Goal: Task Accomplishment & Management: Complete application form

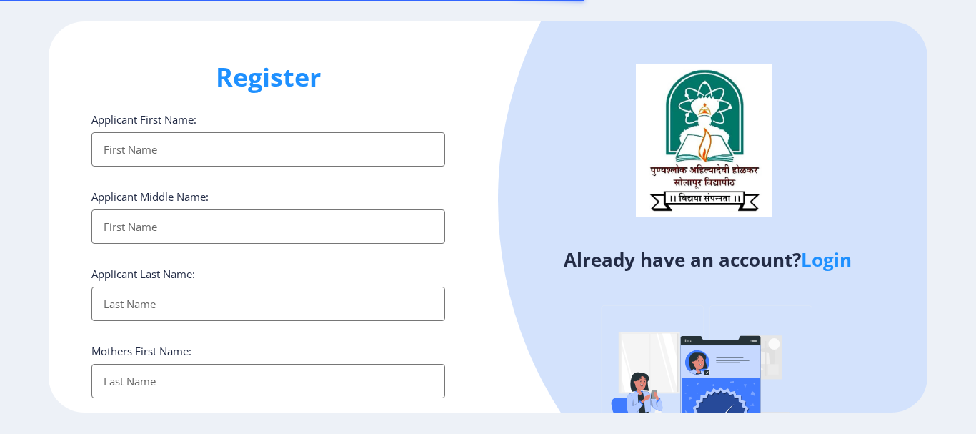
select select
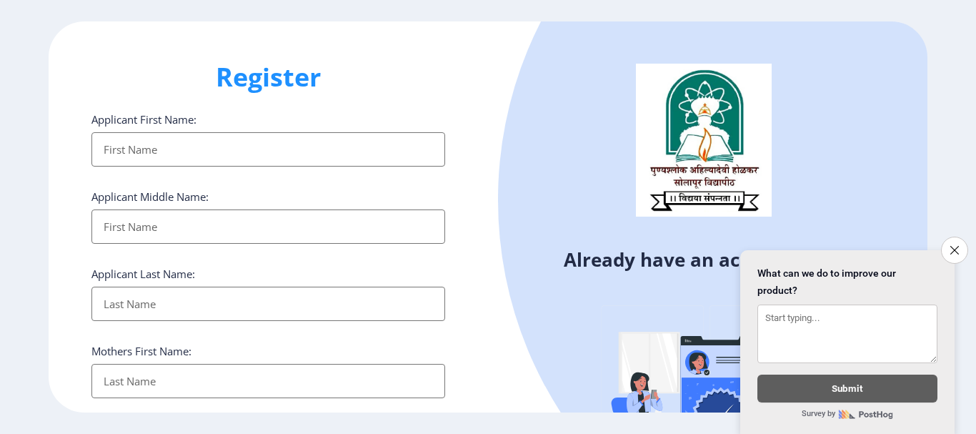
click at [355, 149] on input "Applicant First Name:" at bounding box center [268, 149] width 354 height 34
click at [332, 223] on input "Applicant First Name:" at bounding box center [268, 226] width 354 height 34
click at [322, 301] on input "Applicant First Name:" at bounding box center [268, 303] width 354 height 34
click at [304, 370] on div "Mothers First Name:" at bounding box center [268, 371] width 354 height 54
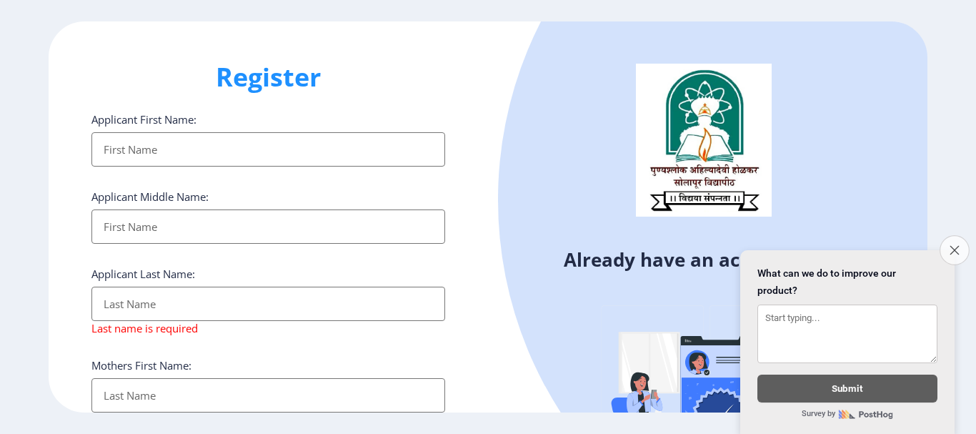
click at [957, 245] on icon "Close survey" at bounding box center [954, 249] width 9 height 9
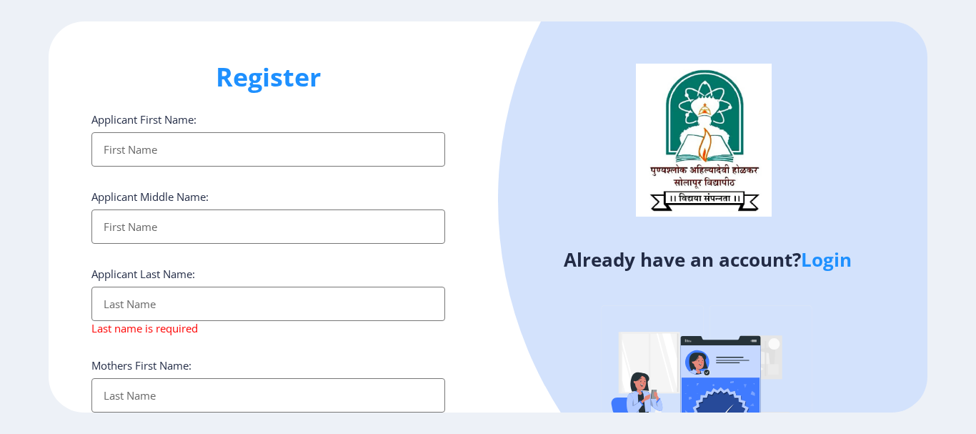
click at [828, 264] on link "Login" at bounding box center [826, 259] width 51 height 26
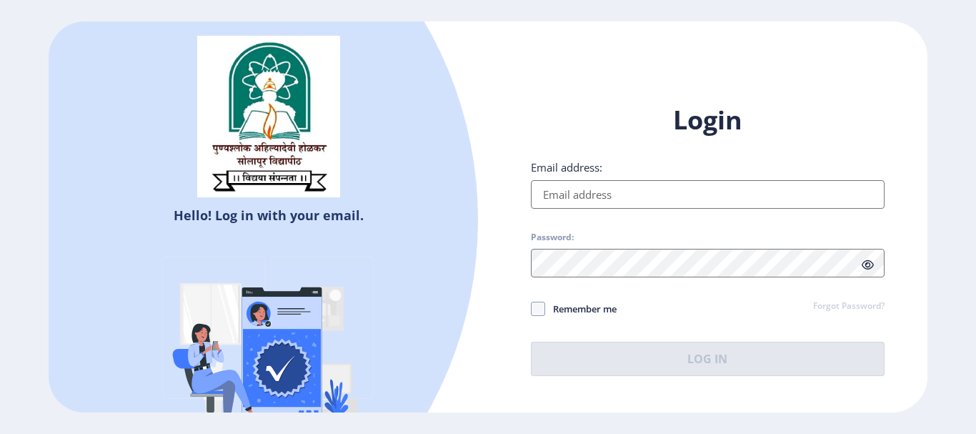
select select
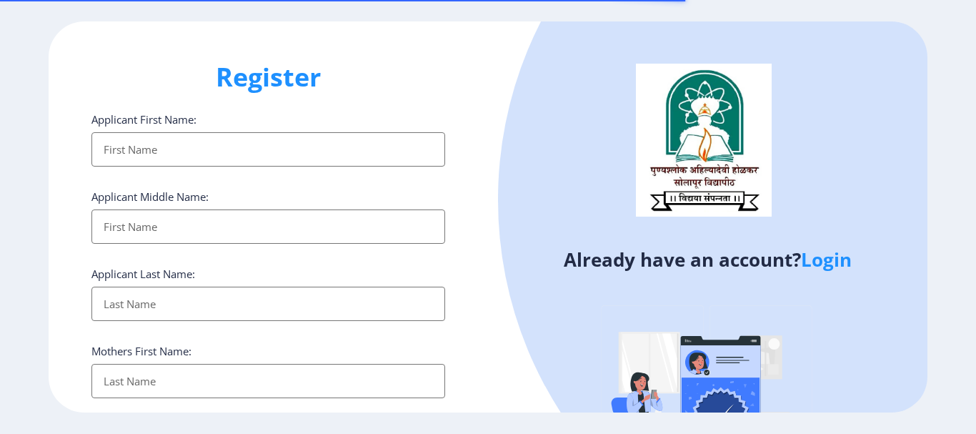
select select
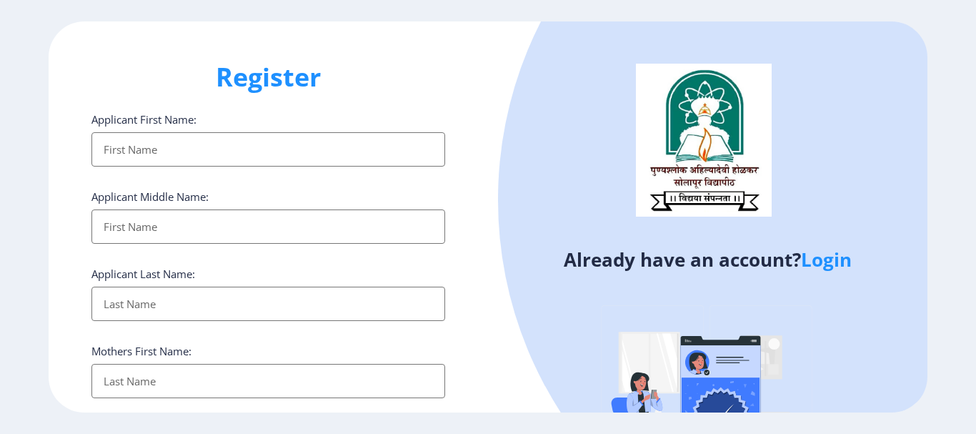
click at [367, 151] on input "Applicant First Name:" at bounding box center [268, 149] width 354 height 34
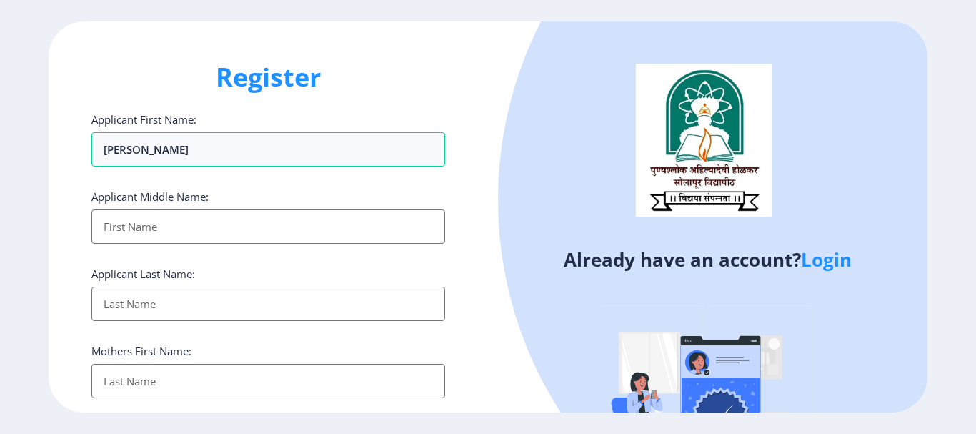
type input "manisha"
click at [242, 214] on input "Applicant First Name:" at bounding box center [268, 226] width 354 height 34
type input "vinod"
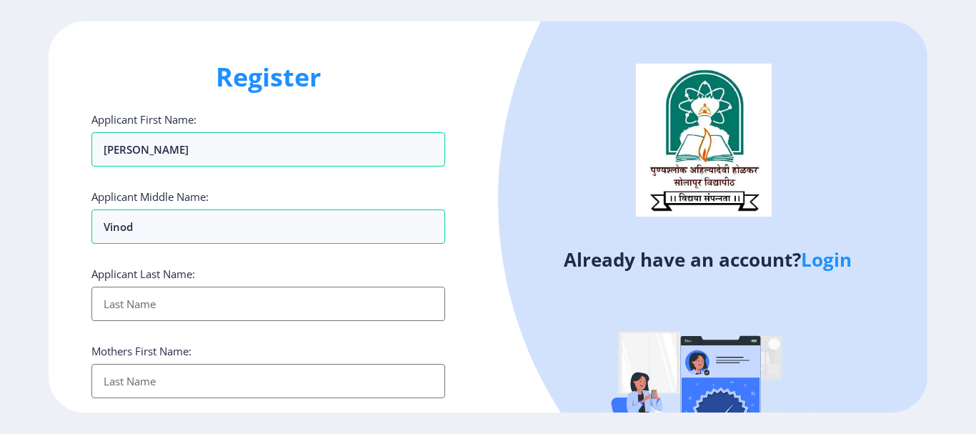
click at [212, 305] on input "Applicant First Name:" at bounding box center [268, 303] width 354 height 34
type input "patil"
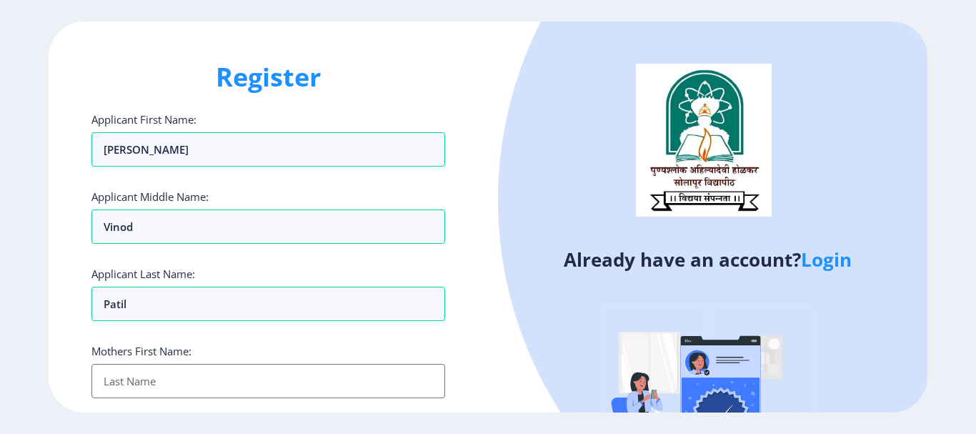
click at [192, 382] on input "Applicant First Name:" at bounding box center [268, 381] width 354 height 34
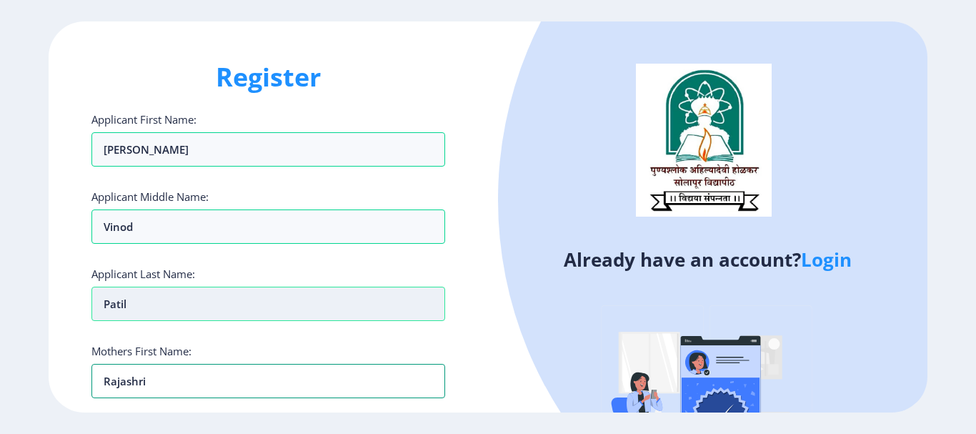
scroll to position [143, 0]
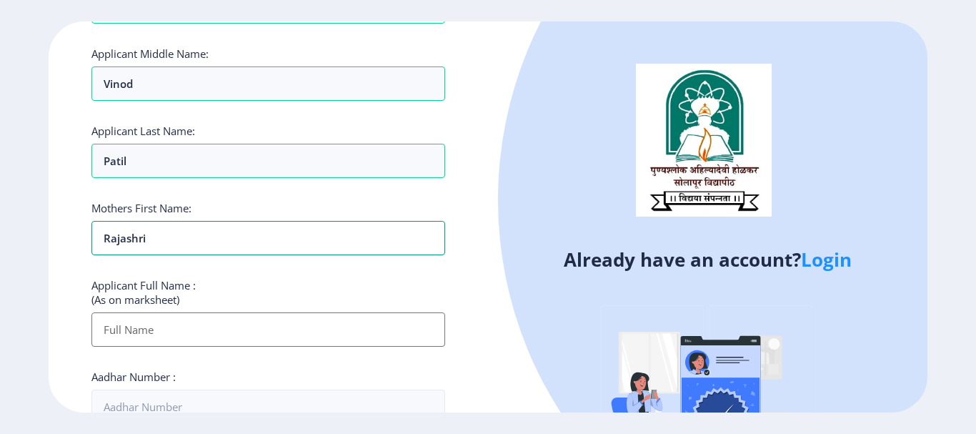
type input "rajashri"
click at [254, 333] on input "Applicant First Name:" at bounding box center [268, 329] width 354 height 34
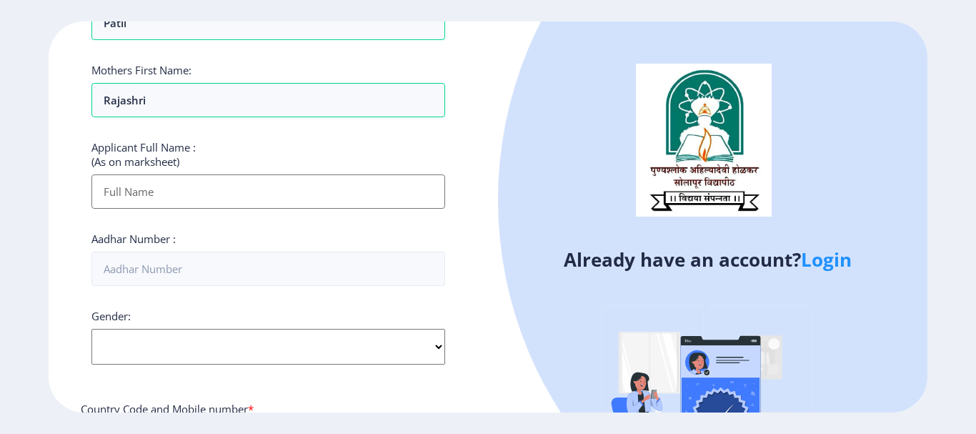
scroll to position [286, 0]
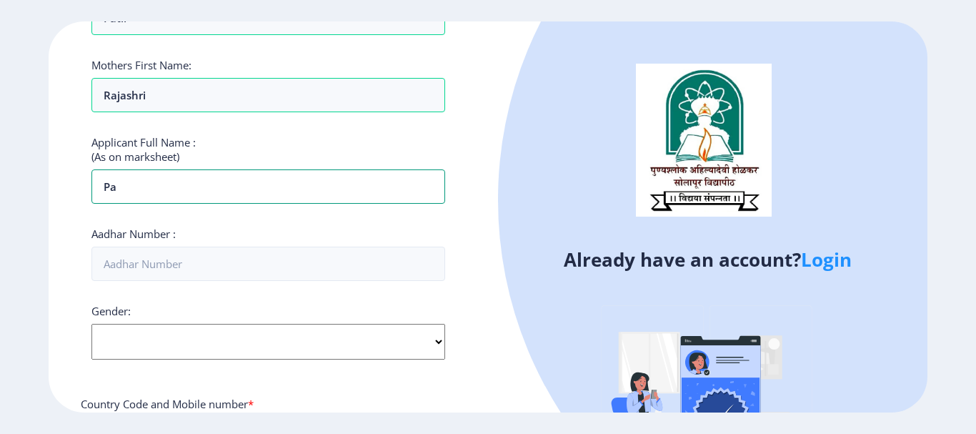
type input "p"
type input "[PERSON_NAME] [PERSON_NAME]"
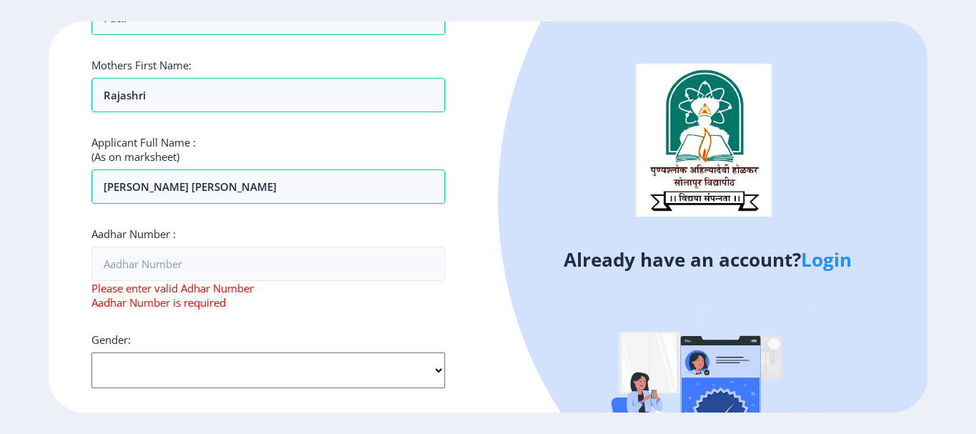
click at [281, 344] on div "Gender: Select Gender Male Female Other" at bounding box center [268, 360] width 354 height 56
select select "Female"
click at [91, 352] on select "Select Gender Male Female Other" at bounding box center [268, 370] width 354 height 36
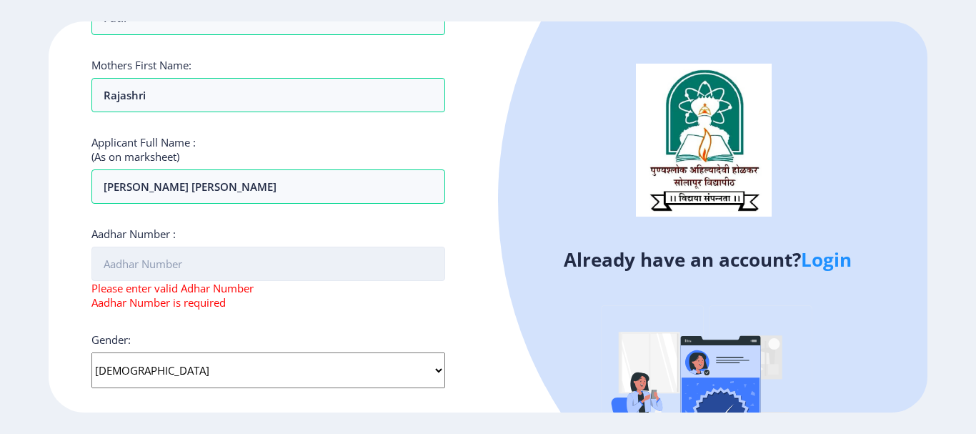
click at [191, 266] on input "Aadhar Number :" at bounding box center [268, 263] width 354 height 34
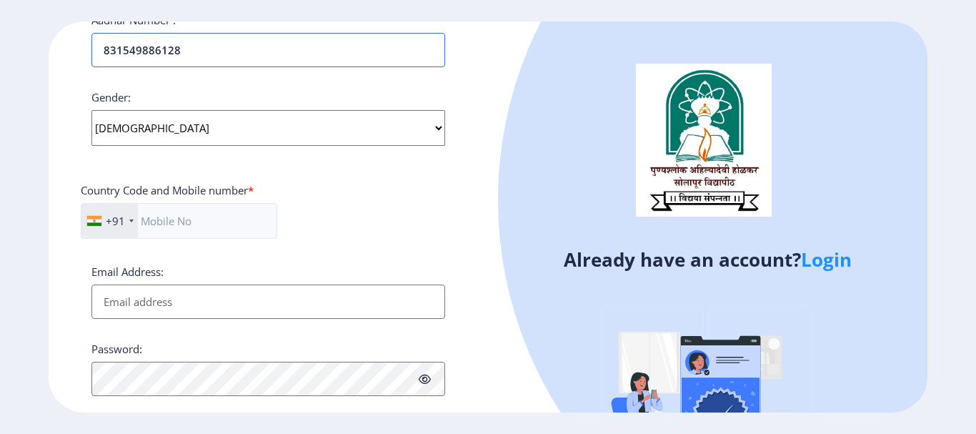
scroll to position [500, 0]
type input "831549886128"
click at [194, 214] on input "text" at bounding box center [179, 220] width 196 height 36
type input "9834692280"
click at [233, 311] on input "Email Address:" at bounding box center [268, 301] width 354 height 34
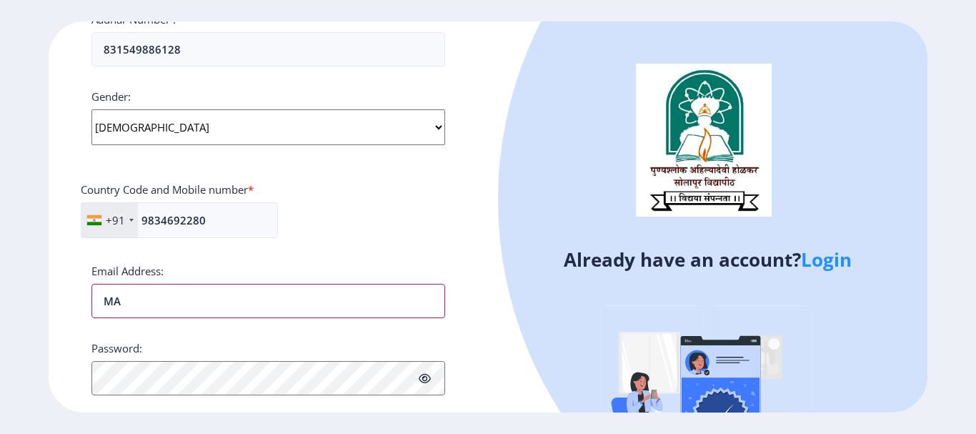
type input "M"
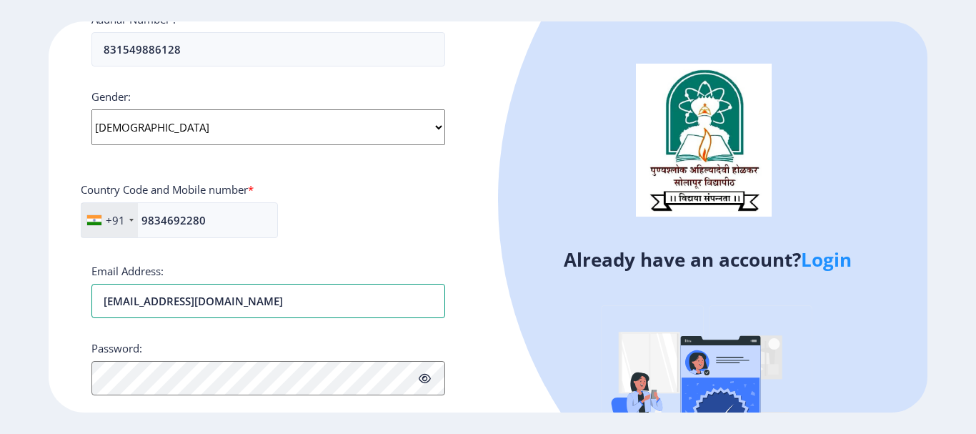
type input "[EMAIL_ADDRESS][DOMAIN_NAME]"
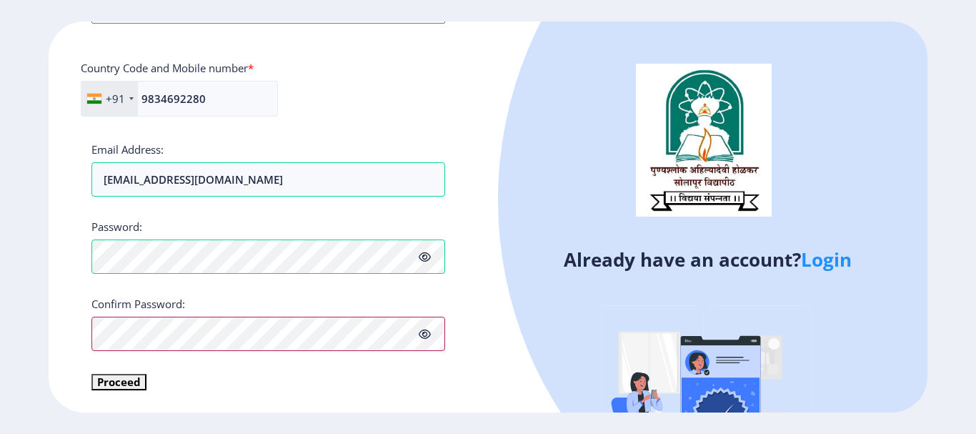
scroll to position [621, 0]
click at [105, 387] on button "Proceed" at bounding box center [118, 382] width 55 height 16
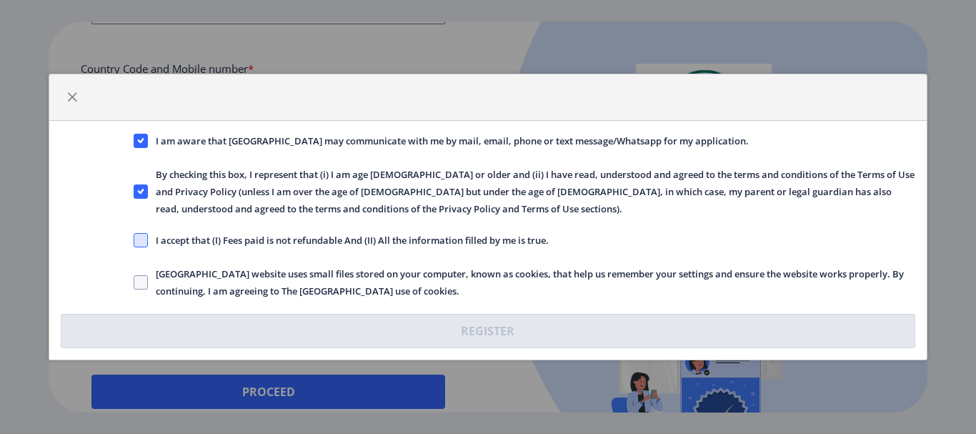
click at [141, 242] on span at bounding box center [141, 240] width 14 height 14
click at [134, 241] on input "I accept that (I) Fees paid is not refundable And (II) All the information fill…" at bounding box center [134, 240] width 1 height 1
checkbox input "true"
click at [141, 290] on label "Solapur University website uses small files stored on your computer, known as c…" at bounding box center [524, 282] width 781 height 34
click at [134, 283] on input "Solapur University website uses small files stored on your computer, known as c…" at bounding box center [134, 282] width 1 height 1
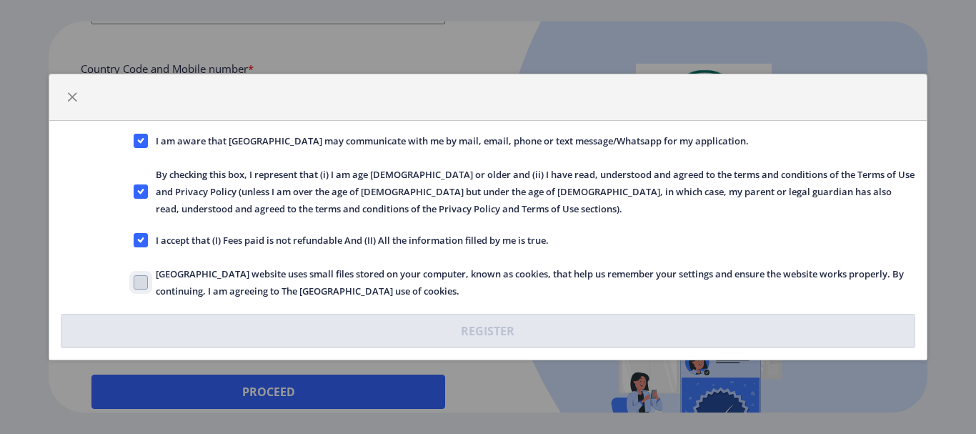
checkbox input "true"
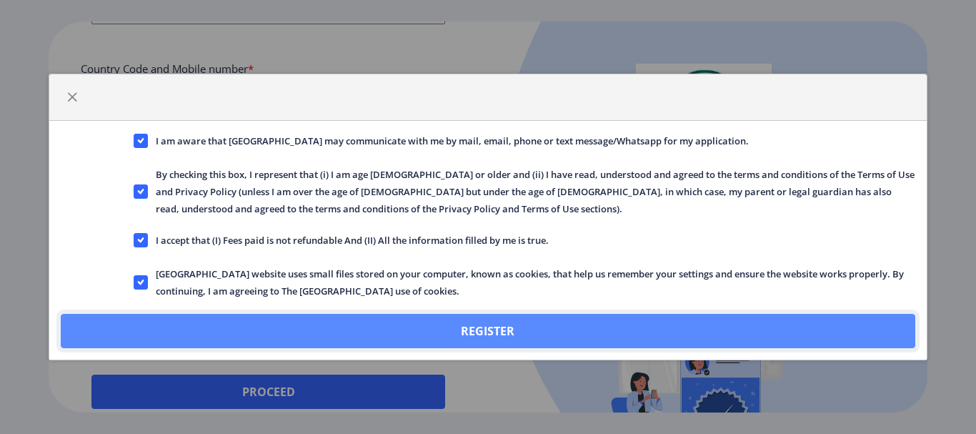
click at [492, 328] on button "Register" at bounding box center [488, 331] width 854 height 34
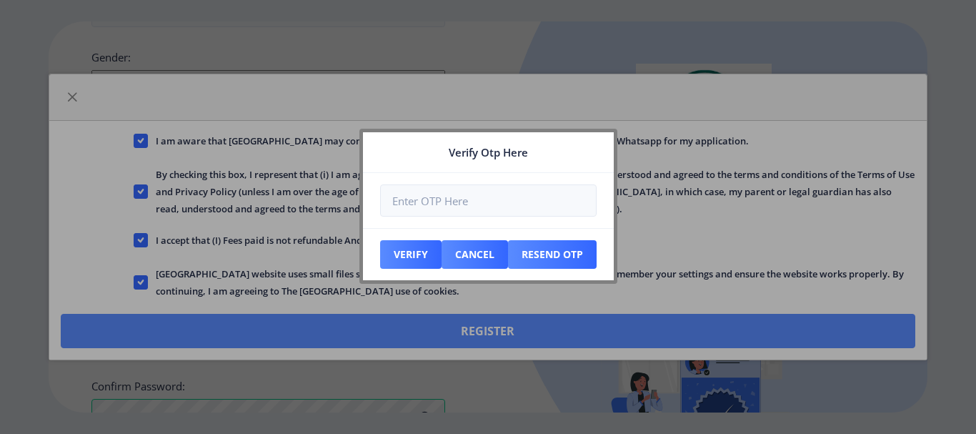
scroll to position [702, 0]
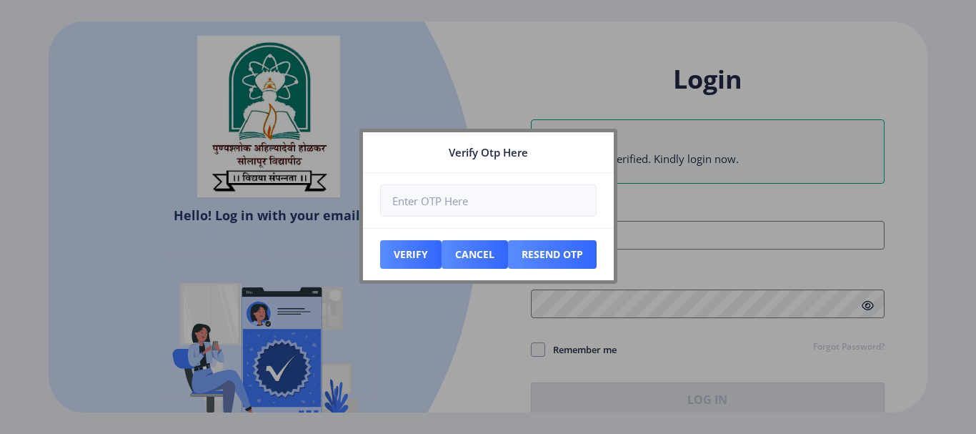
type input "[EMAIL_ADDRESS][DOMAIN_NAME]"
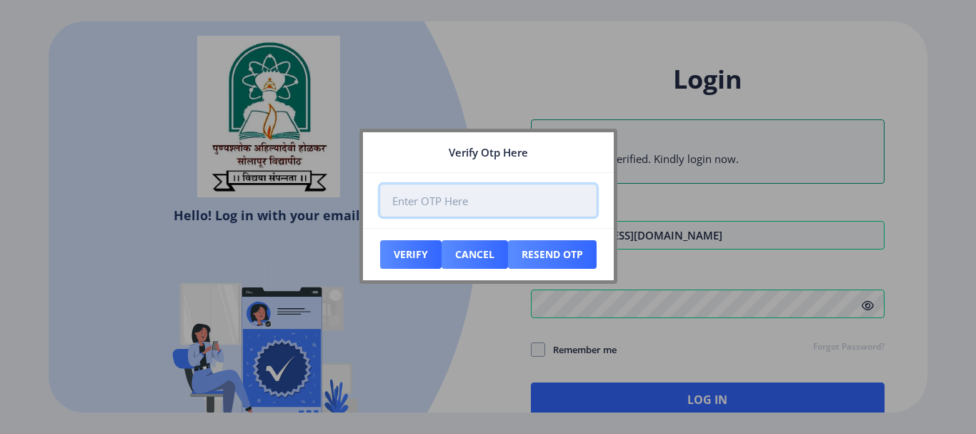
click at [511, 198] on input "number" at bounding box center [488, 200] width 216 height 32
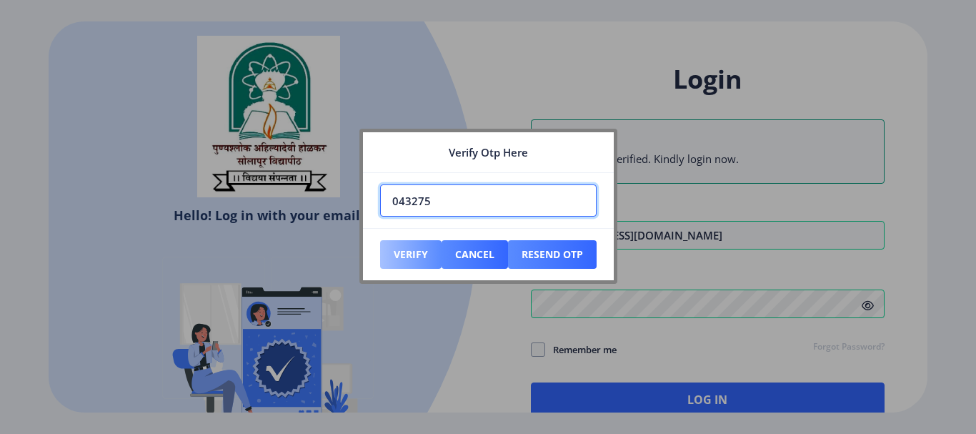
type input "043275"
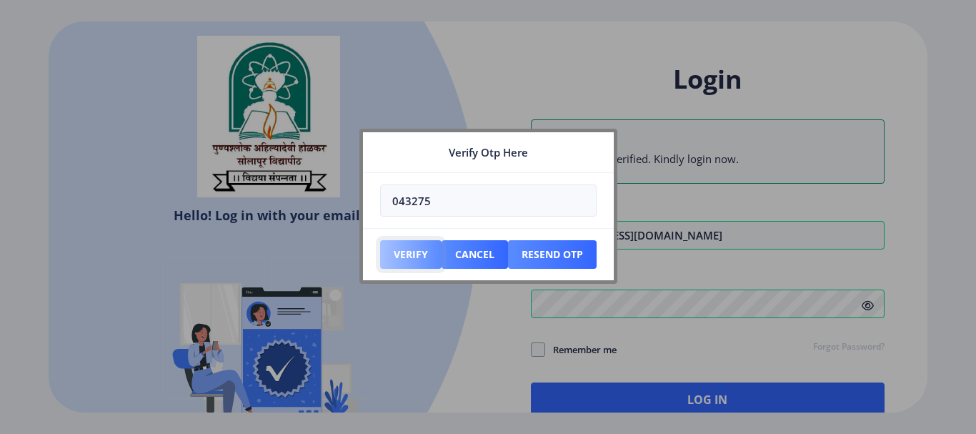
click at [408, 254] on button "Verify" at bounding box center [410, 254] width 61 height 29
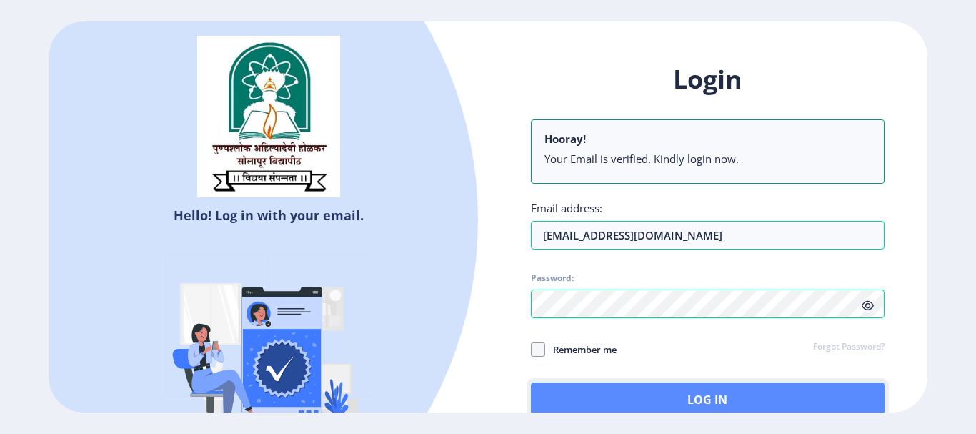
click at [722, 399] on button "Log In" at bounding box center [708, 399] width 354 height 34
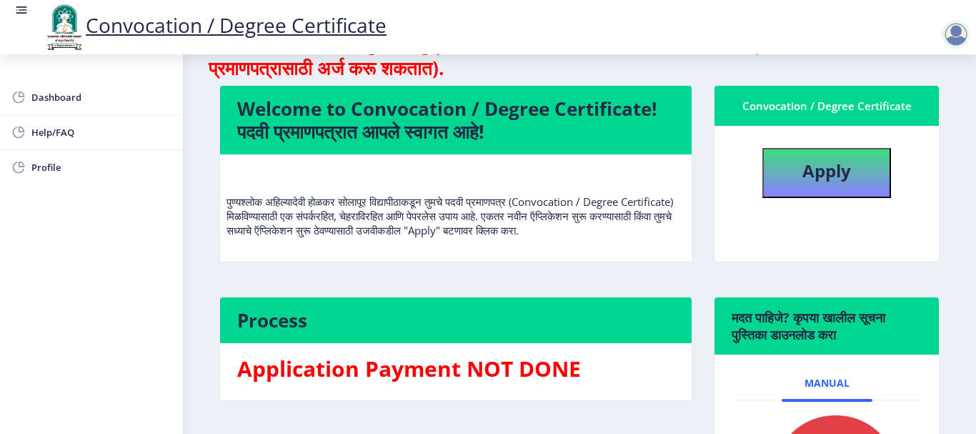
scroll to position [44, 0]
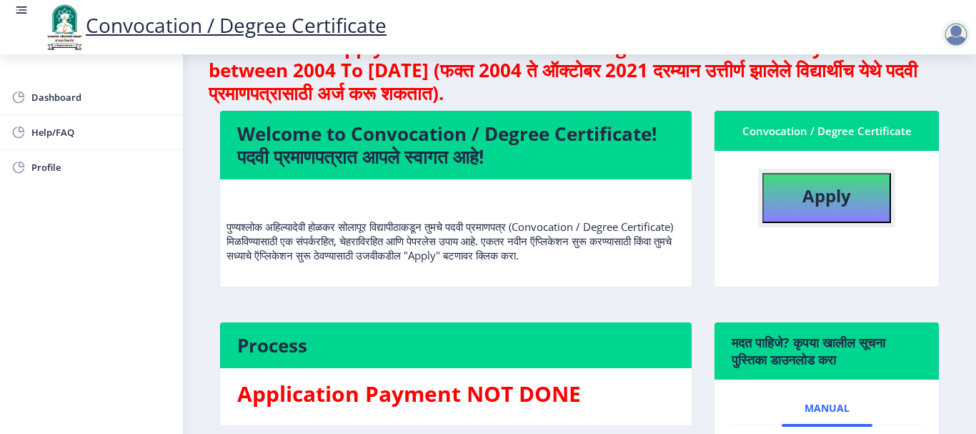
click at [814, 196] on b "Apply" at bounding box center [826, 196] width 49 height 24
select select
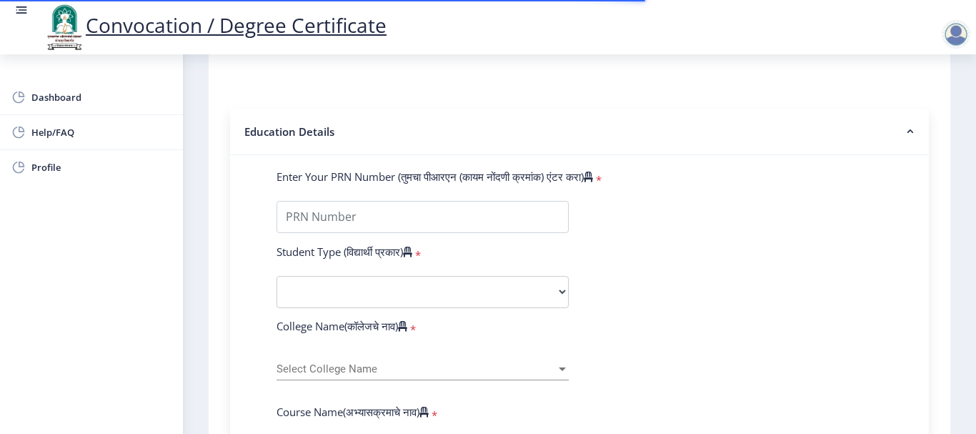
scroll to position [286, 0]
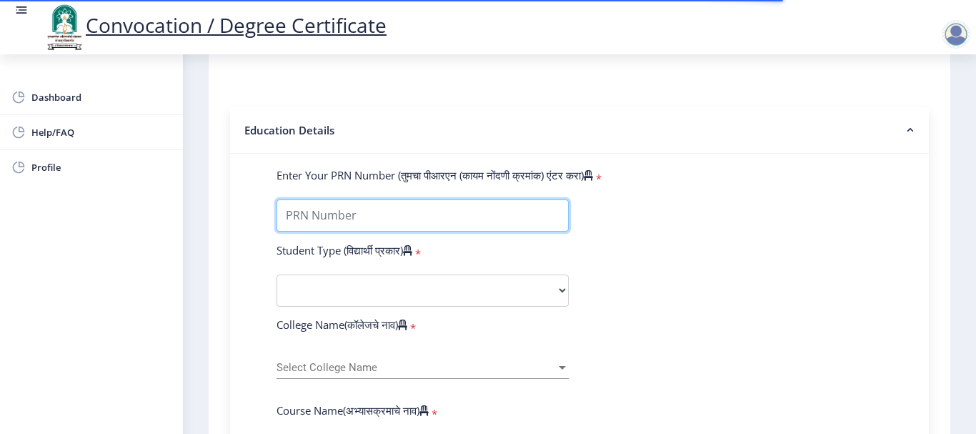
click at [342, 211] on input "Enter Your PRN Number (तुमचा पीआरएन (कायम नोंदणी क्रमांक) एंटर करा)" at bounding box center [422, 215] width 292 height 32
type input "2014032500014425"
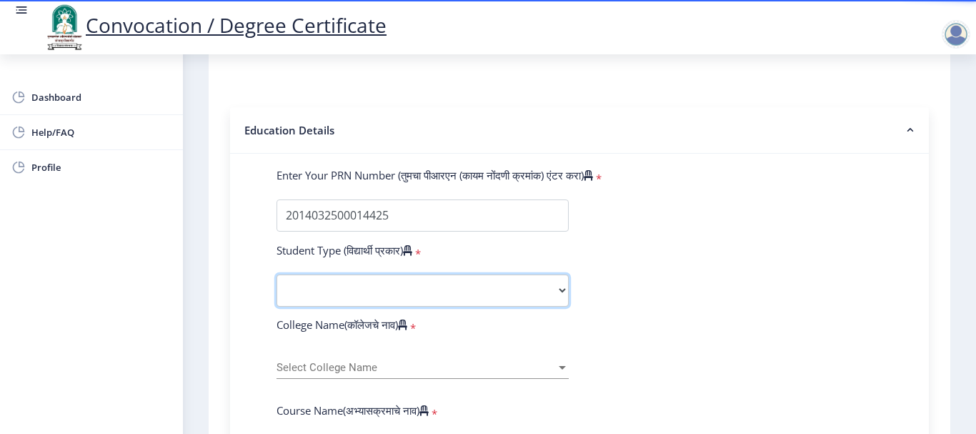
click at [422, 295] on select "Select Student Type Regular External" at bounding box center [422, 290] width 292 height 32
select select "Regular"
click at [276, 274] on select "Select Student Type Regular External" at bounding box center [422, 290] width 292 height 32
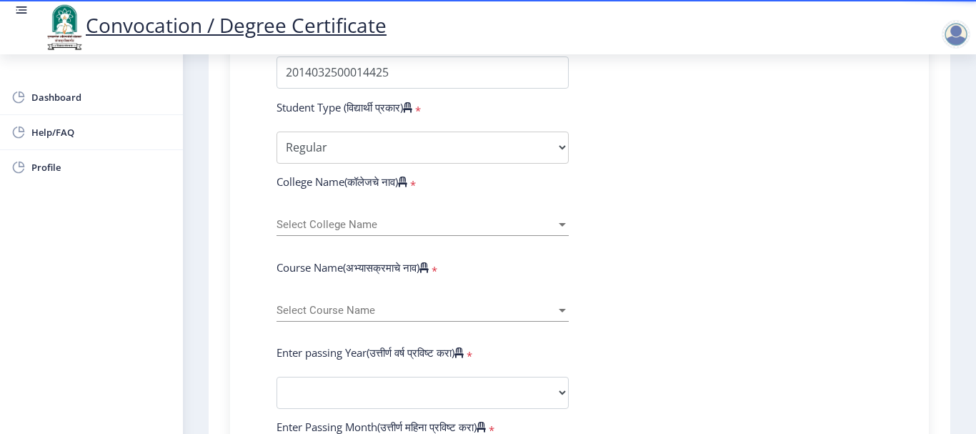
click at [410, 229] on span "Select College Name" at bounding box center [415, 225] width 279 height 12
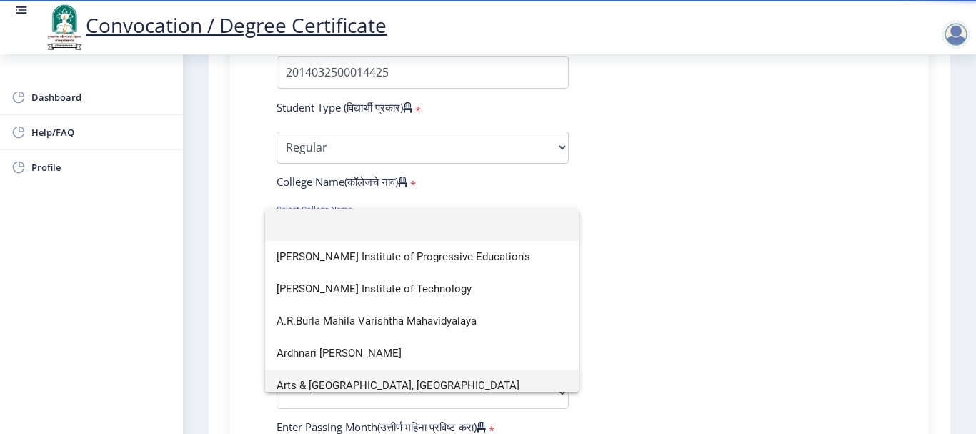
click at [396, 382] on span "Arts & Commerce College, Madha" at bounding box center [421, 385] width 291 height 32
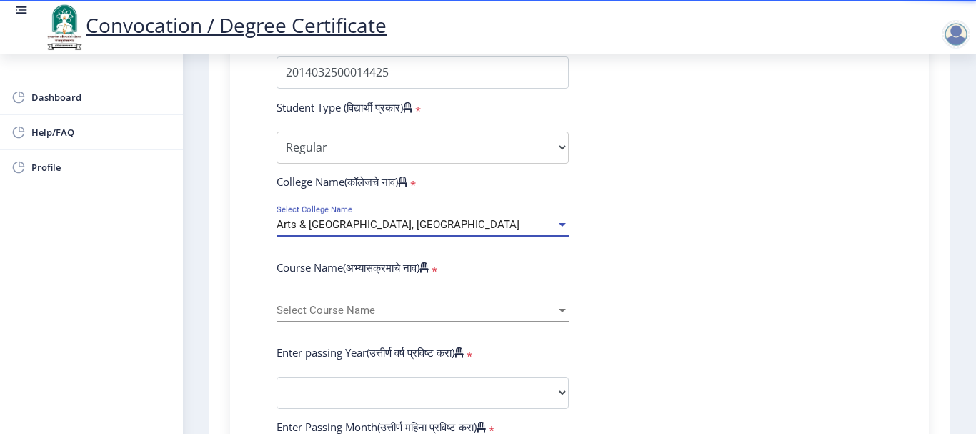
scroll to position [10, 0]
click at [366, 303] on div "Select Course Name Select Course Name" at bounding box center [422, 307] width 292 height 30
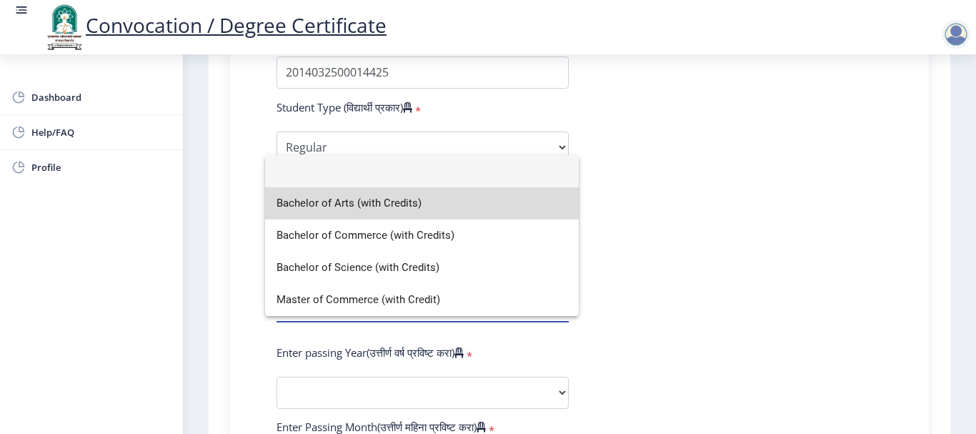
click at [398, 204] on span "Bachelor of Arts (with Credits)" at bounding box center [421, 203] width 291 height 32
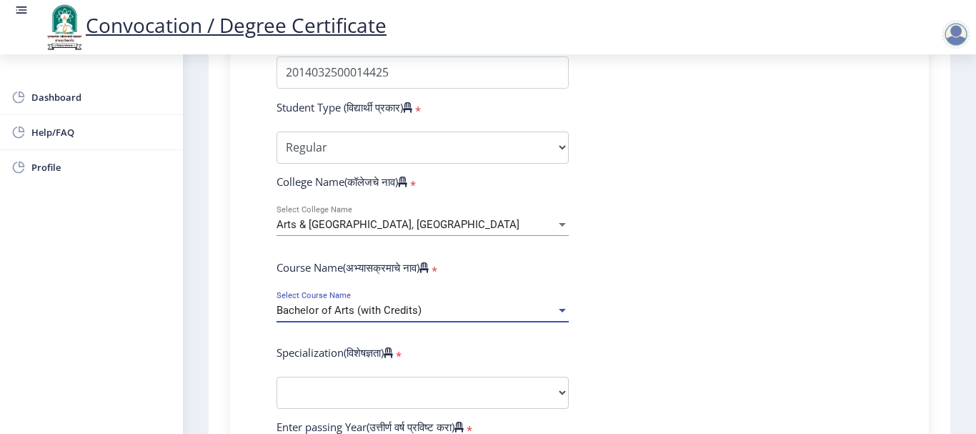
scroll to position [500, 0]
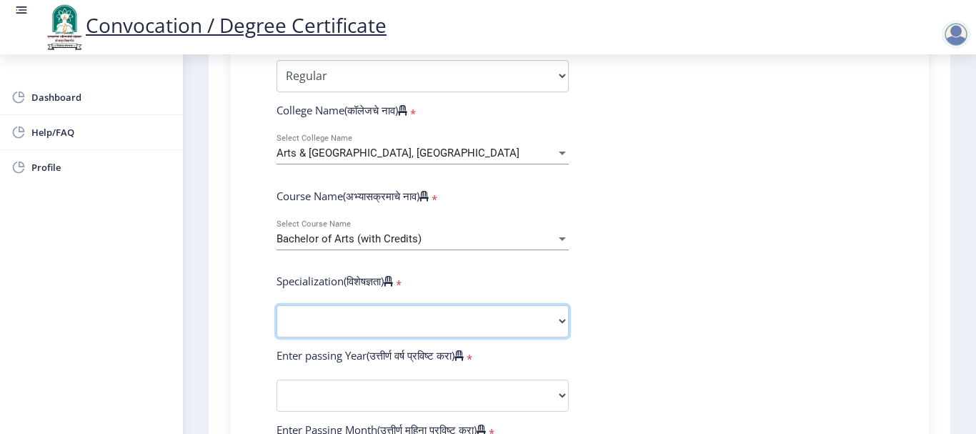
click at [437, 318] on select "Specialization English Geography Hindi Marathi Music Sanskrit Urdu Ancient Indi…" at bounding box center [422, 321] width 292 height 32
select select "English"
click at [276, 305] on select "Specialization English Geography Hindi Marathi Music Sanskrit Urdu Ancient Indi…" at bounding box center [422, 321] width 292 height 32
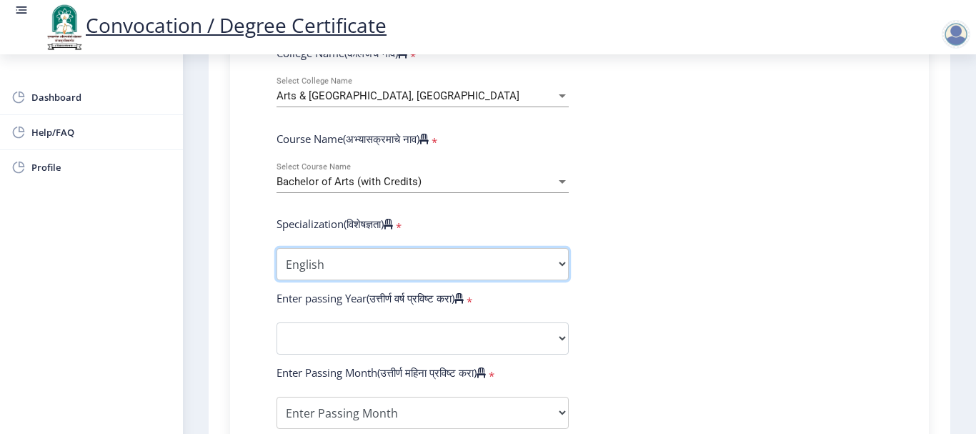
scroll to position [643, 0]
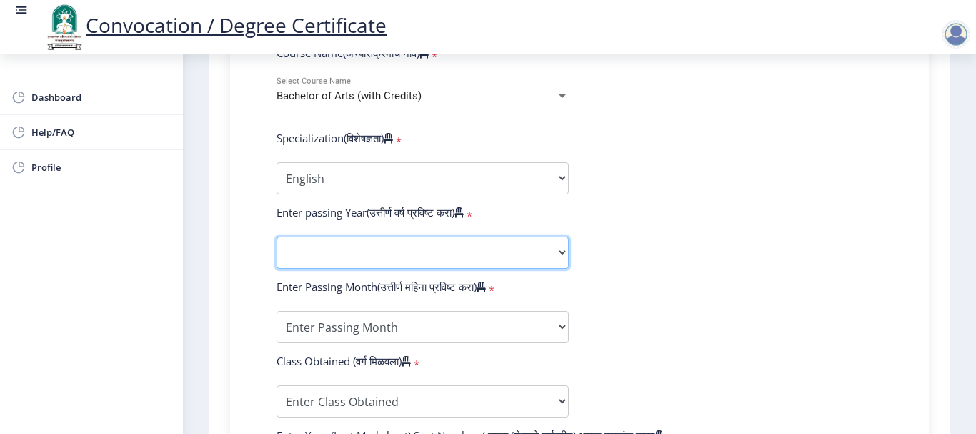
click at [492, 252] on select "2025 2024 2023 2022 2021 2020 2019 2018 2017 2016 2015 2014 2013 2012 2011 2010…" at bounding box center [422, 252] width 292 height 32
select select "2017"
click at [276, 236] on select "2025 2024 2023 2022 2021 2020 2019 2018 2017 2016 2015 2014 2013 2012 2011 2010…" at bounding box center [422, 252] width 292 height 32
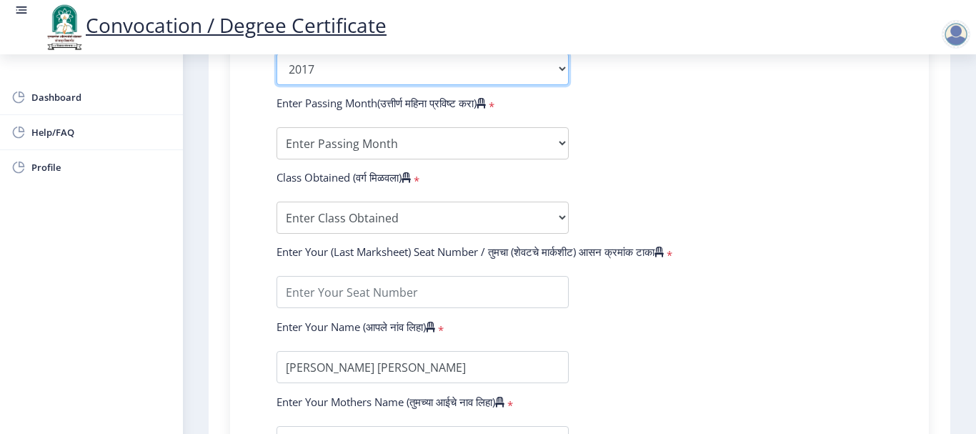
scroll to position [857, 0]
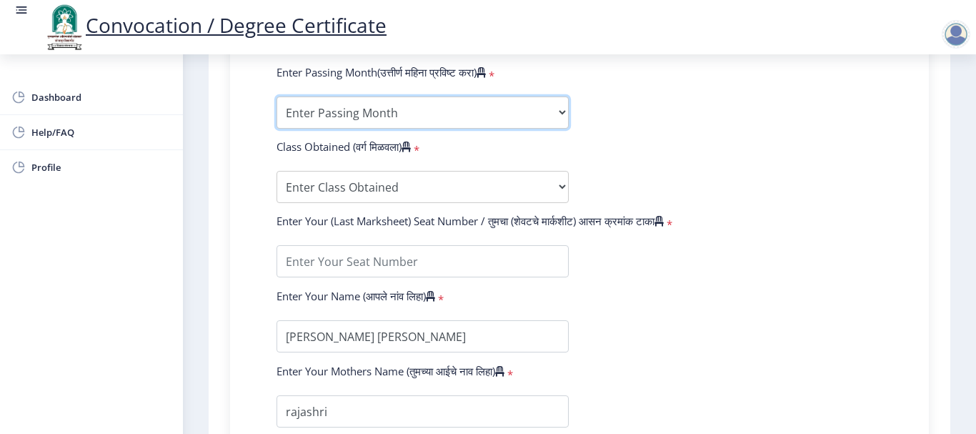
click at [481, 116] on select "Enter Passing Month March April May October November December" at bounding box center [422, 112] width 292 height 32
select select "April"
click at [276, 96] on select "Enter Passing Month March April May October November December" at bounding box center [422, 112] width 292 height 32
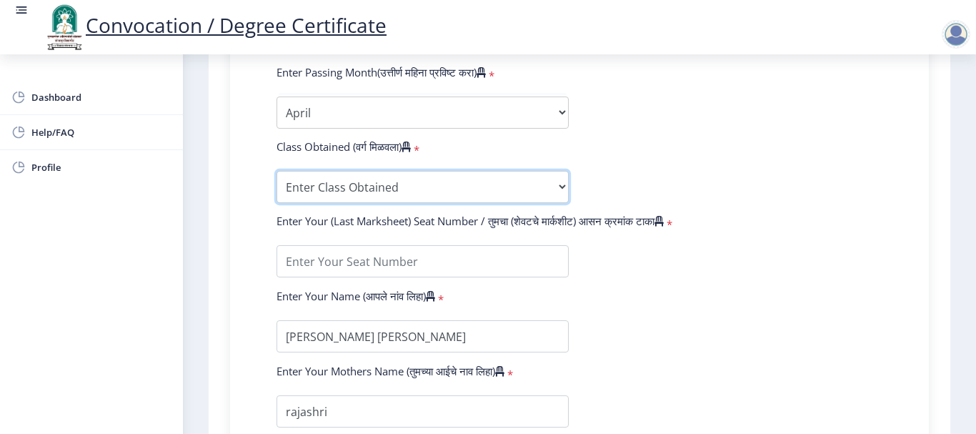
click at [373, 186] on select "Enter Class Obtained FIRST CLASS WITH DISTINCTION FIRST CLASS HIGHER SECOND CLA…" at bounding box center [422, 187] width 292 height 32
select select "Grade A"
click at [276, 171] on select "Enter Class Obtained FIRST CLASS WITH DISTINCTION FIRST CLASS HIGHER SECOND CLA…" at bounding box center [422, 187] width 292 height 32
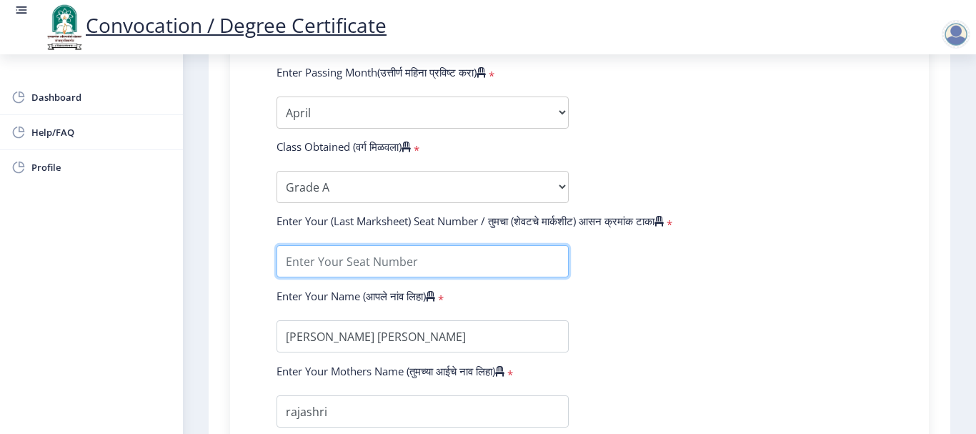
click at [449, 266] on input "textarea" at bounding box center [422, 261] width 292 height 32
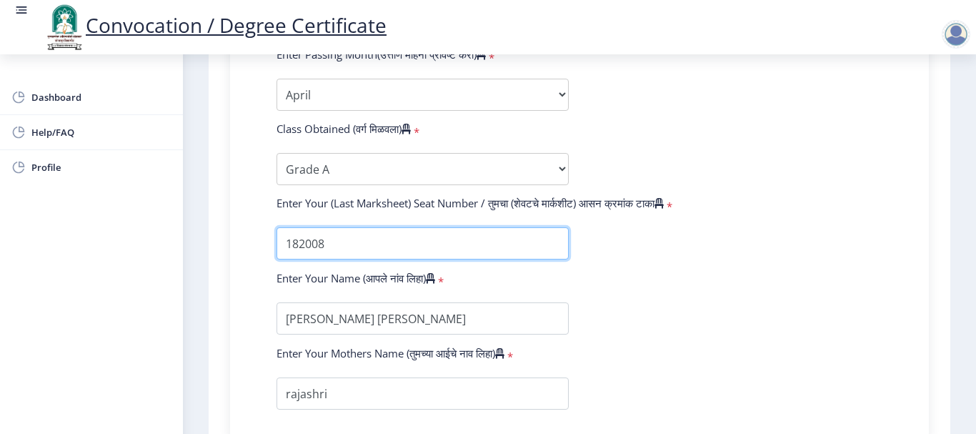
scroll to position [929, 0]
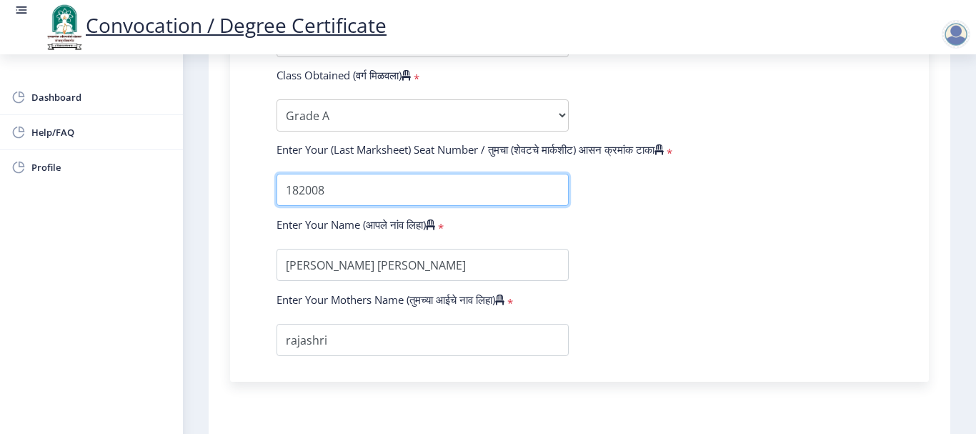
type input "182008"
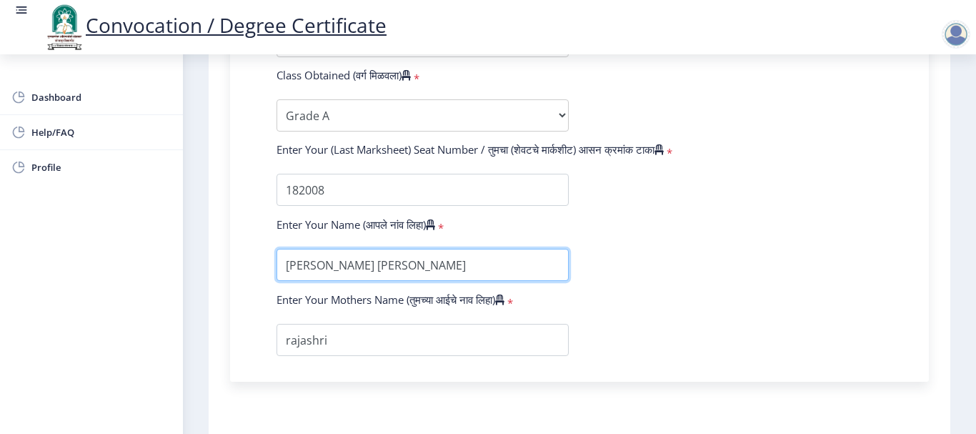
click at [474, 269] on input "textarea" at bounding box center [422, 265] width 292 height 32
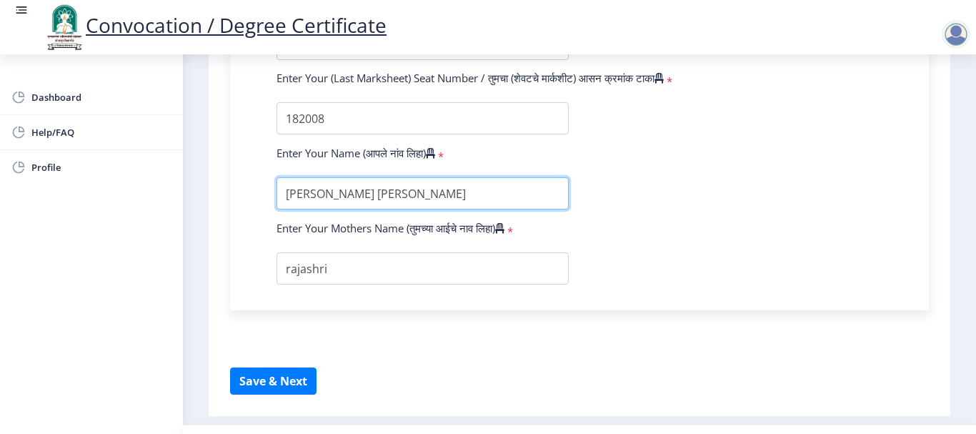
scroll to position [1035, 0]
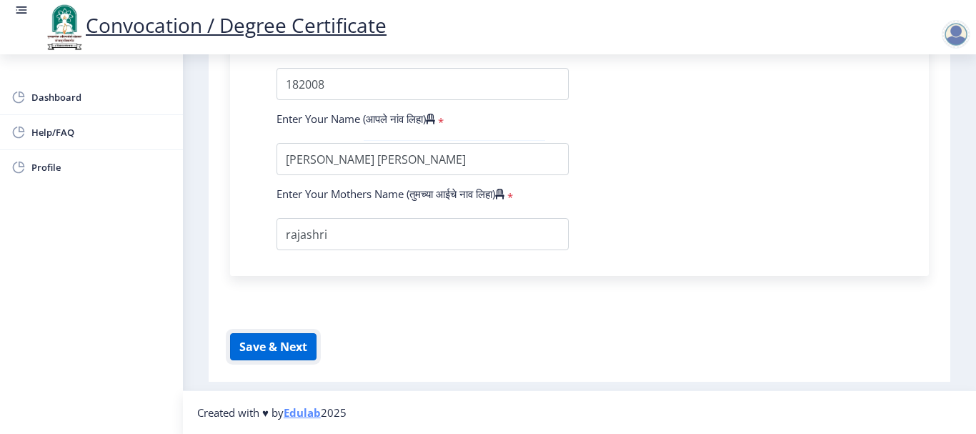
click at [288, 348] on button "Save & Next" at bounding box center [273, 346] width 86 height 27
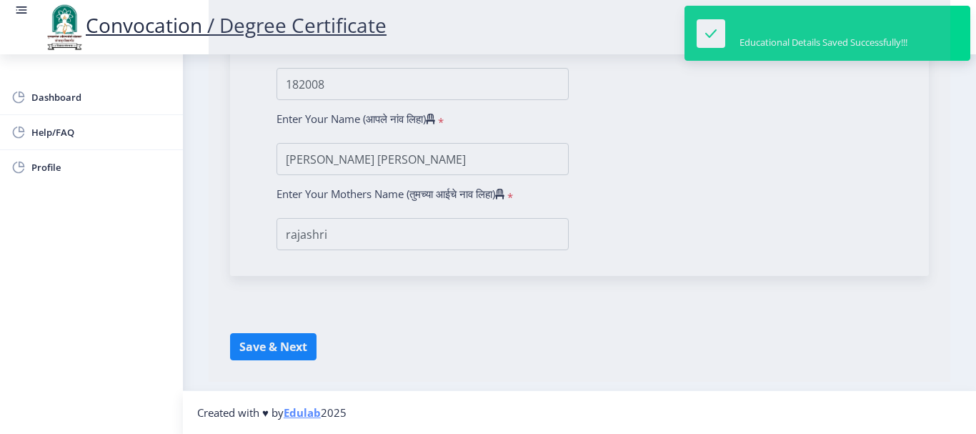
select select
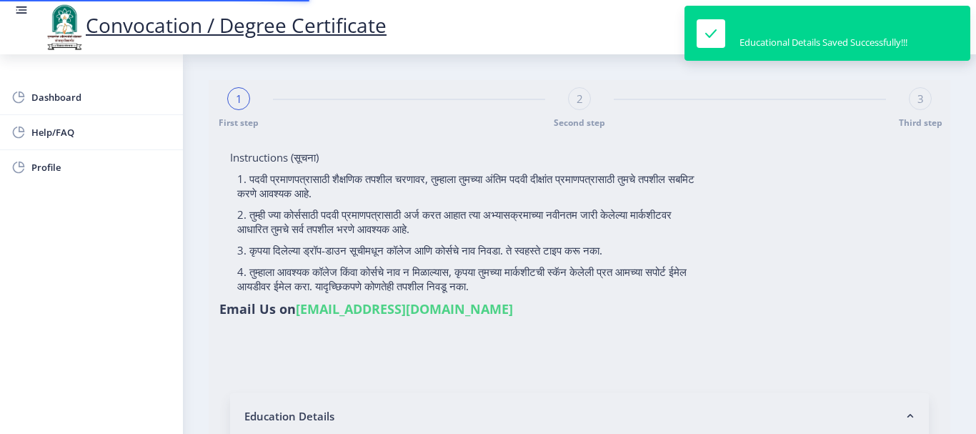
type input "2014032500014425"
select select "Regular"
select select "2017"
select select "April"
select select "Grade A"
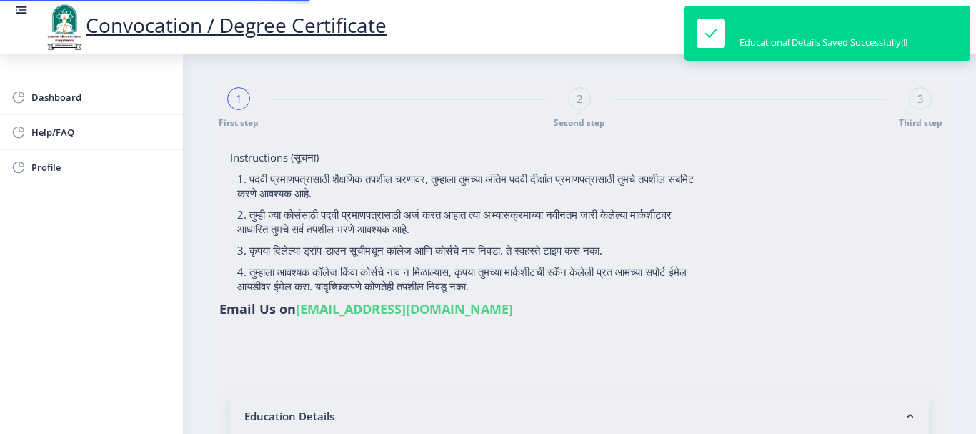
type input "182008"
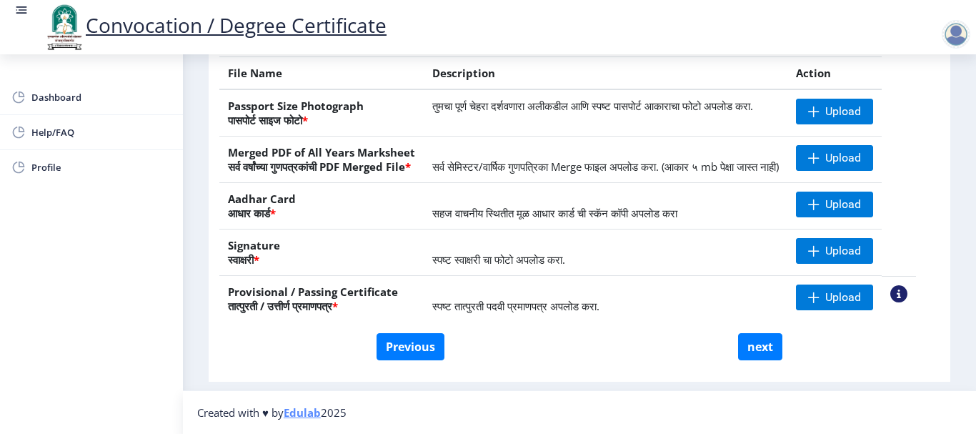
scroll to position [288, 0]
click at [854, 104] on span "Upload" at bounding box center [843, 111] width 36 height 14
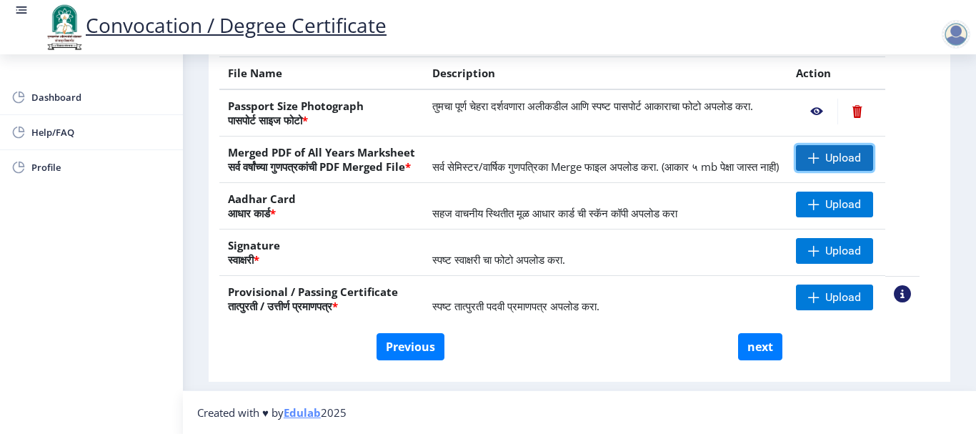
click at [860, 151] on span "Upload" at bounding box center [843, 158] width 36 height 14
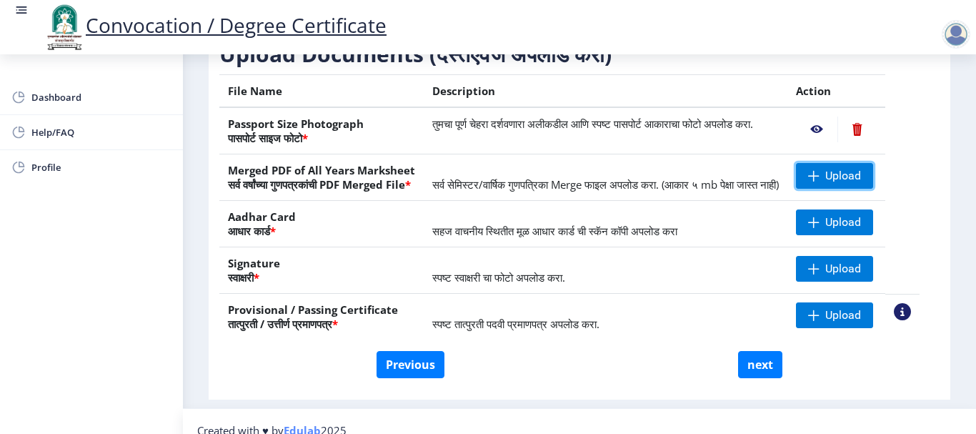
scroll to position [216, 0]
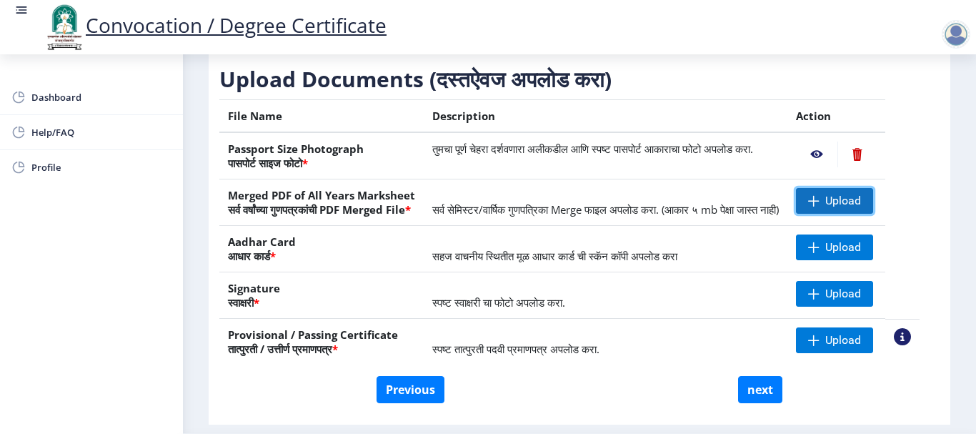
click at [851, 208] on span "Upload" at bounding box center [843, 201] width 36 height 14
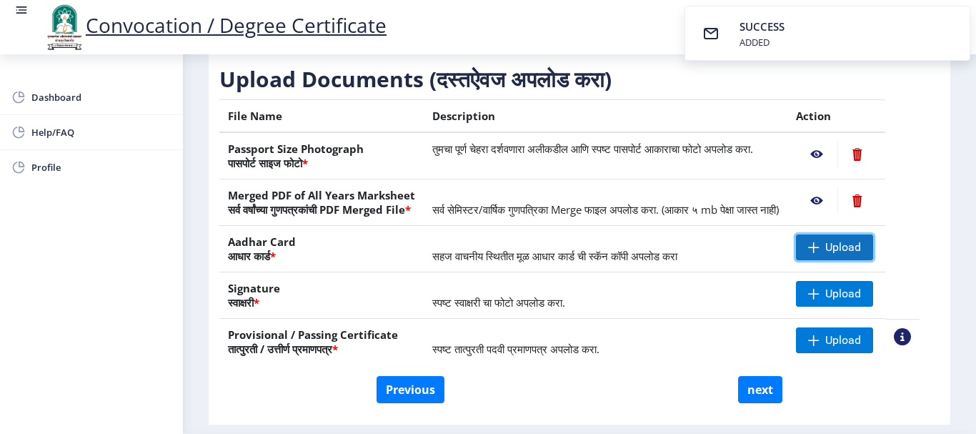
click at [847, 254] on span "Upload" at bounding box center [843, 247] width 36 height 14
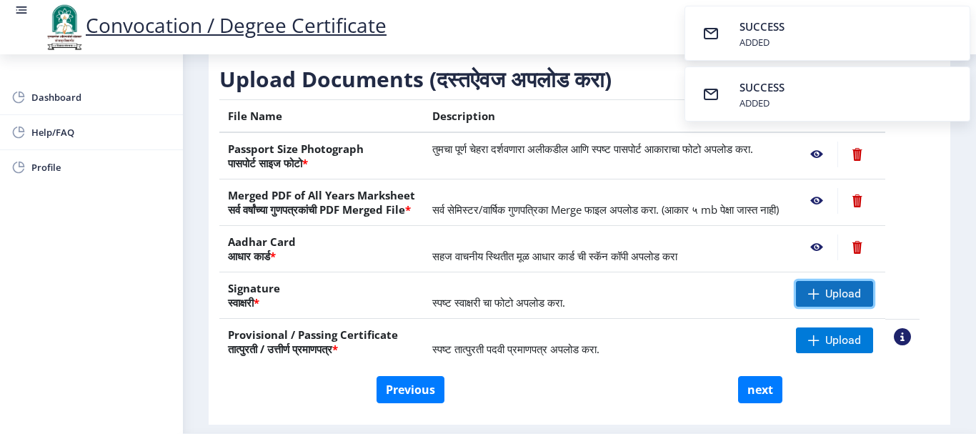
click at [839, 307] on span "Upload" at bounding box center [834, 294] width 77 height 26
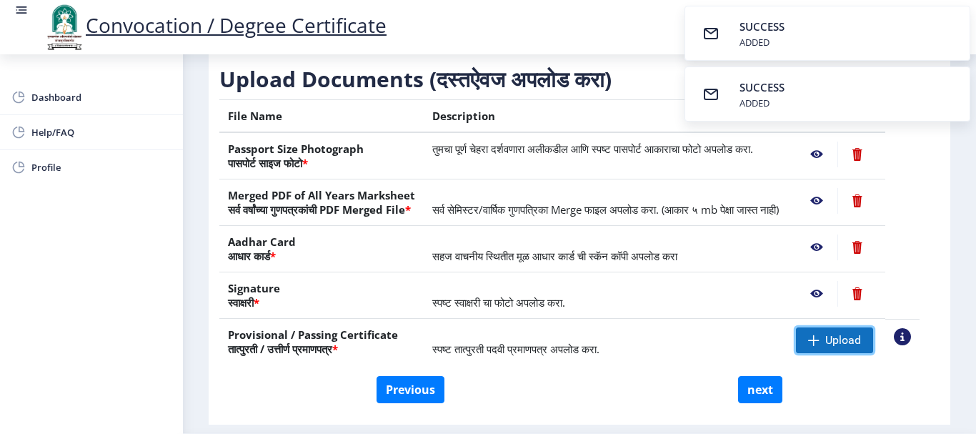
click at [844, 347] on span "Upload" at bounding box center [843, 340] width 36 height 14
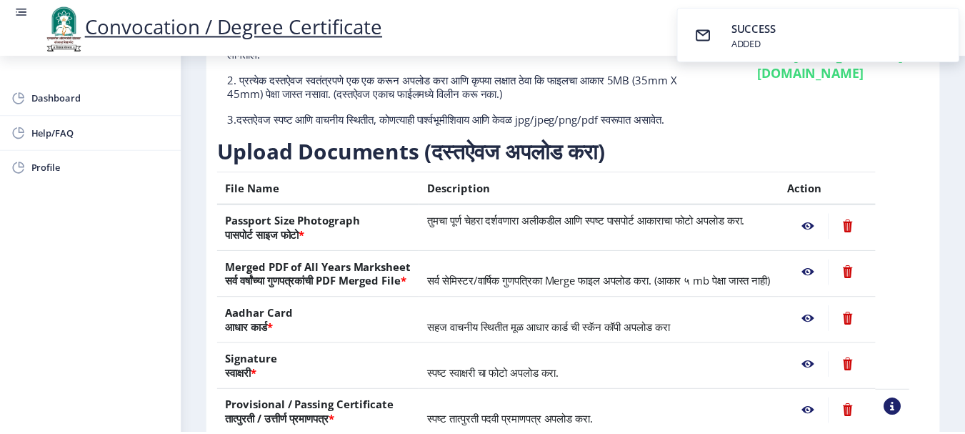
scroll to position [145, 0]
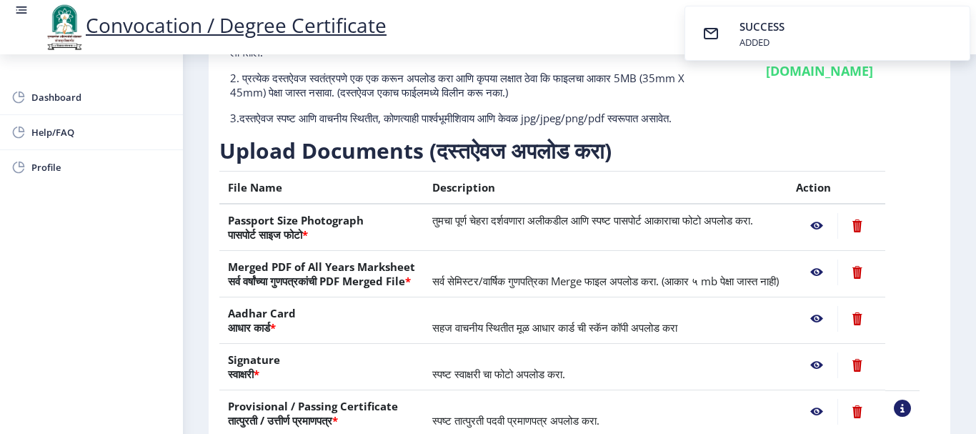
click at [830, 234] on nb-action at bounding box center [816, 226] width 41 height 26
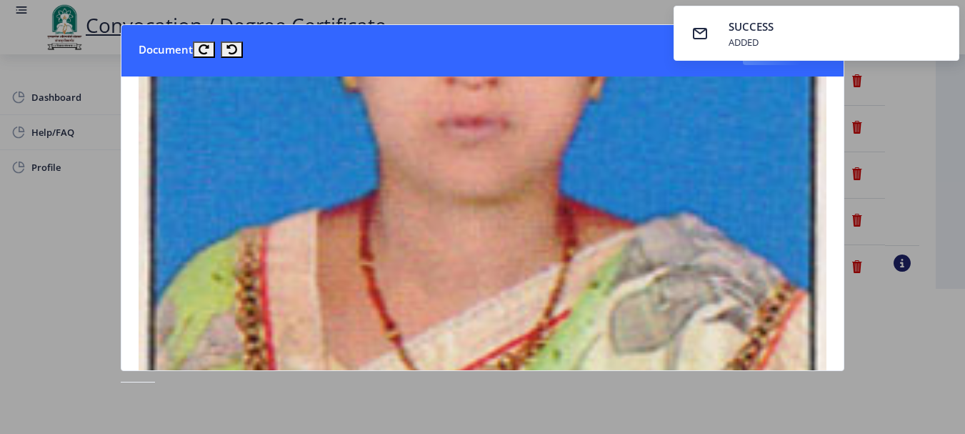
scroll to position [0, 0]
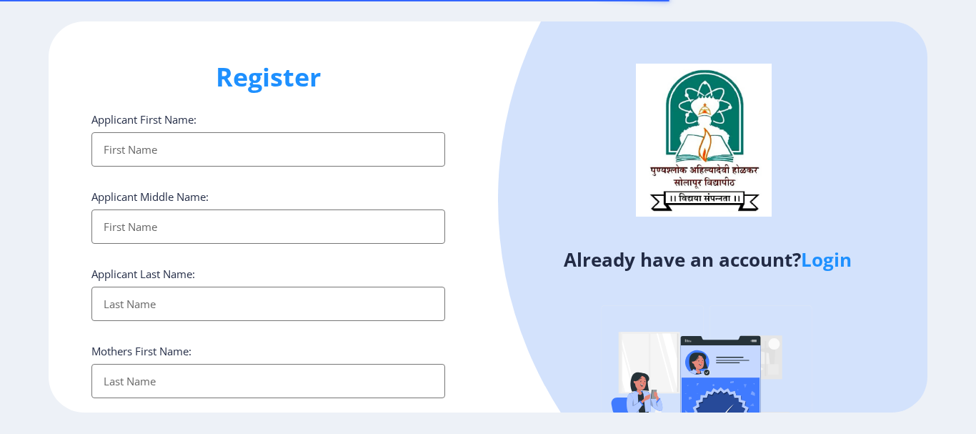
select select
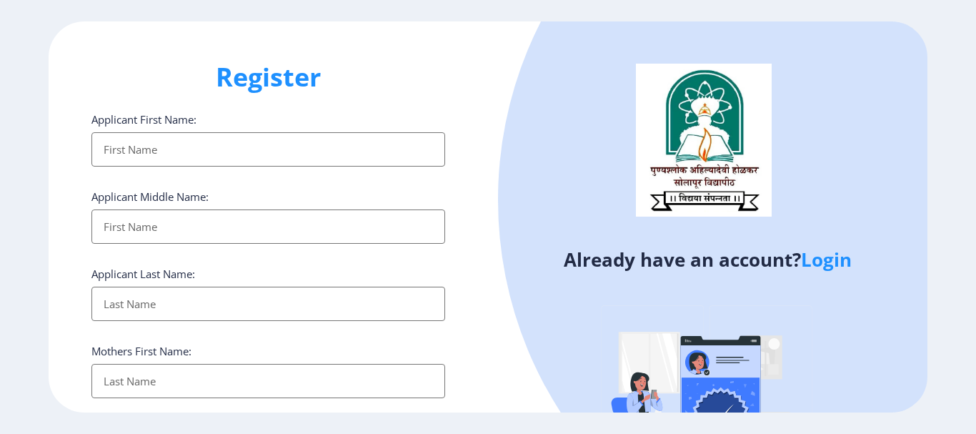
click at [817, 266] on link "Login" at bounding box center [826, 259] width 51 height 26
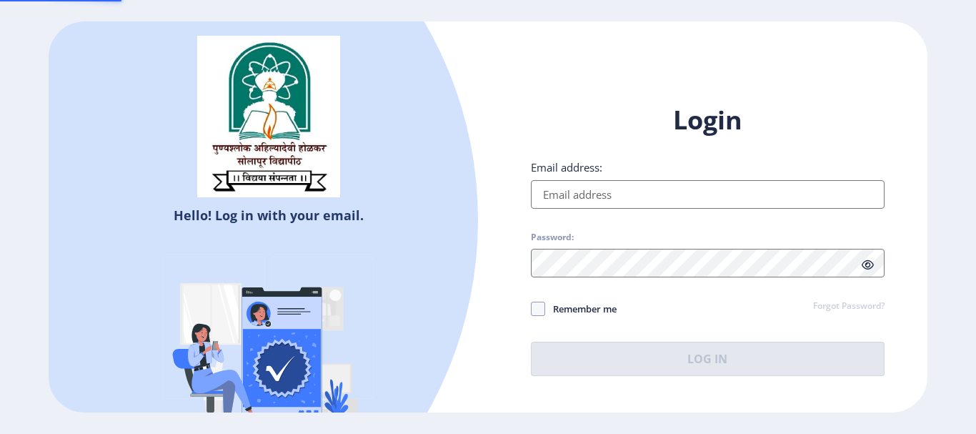
type input "[EMAIL_ADDRESS][DOMAIN_NAME]"
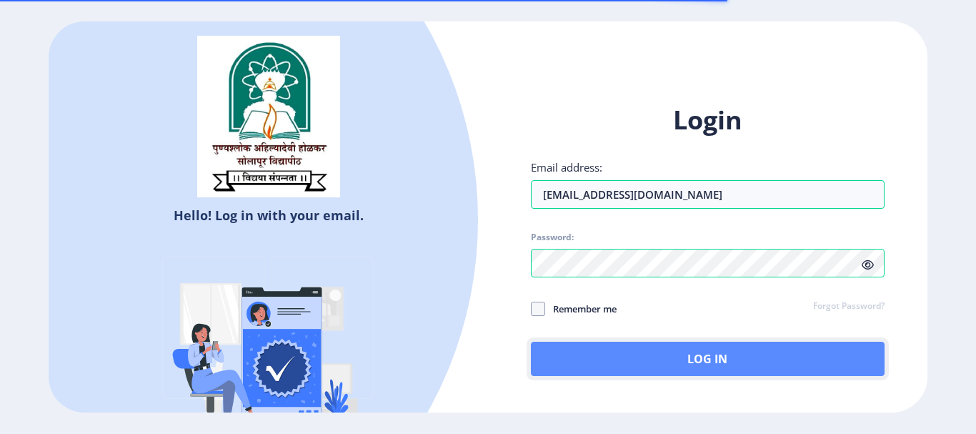
click at [739, 354] on button "Log In" at bounding box center [708, 359] width 354 height 34
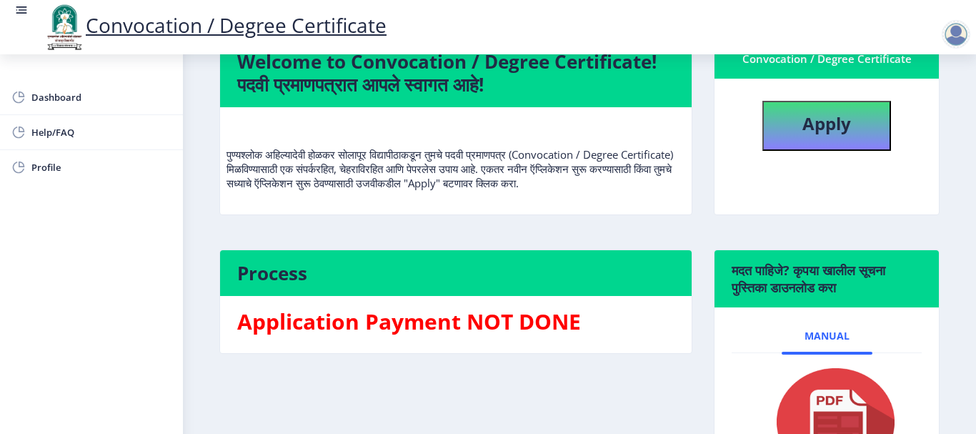
scroll to position [116, 0]
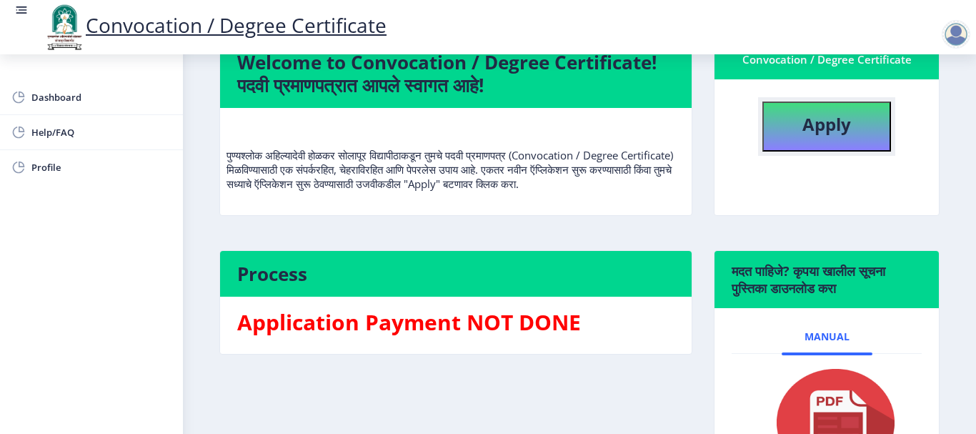
click at [811, 130] on b "Apply" at bounding box center [826, 124] width 49 height 24
select select
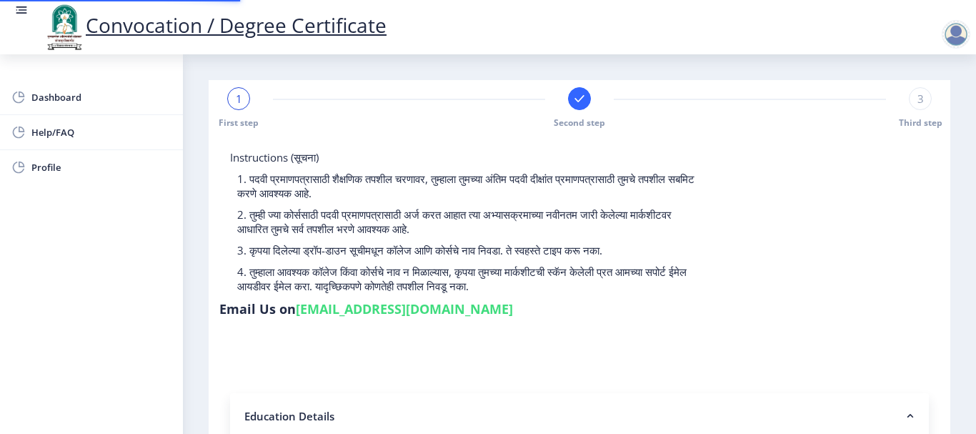
select select
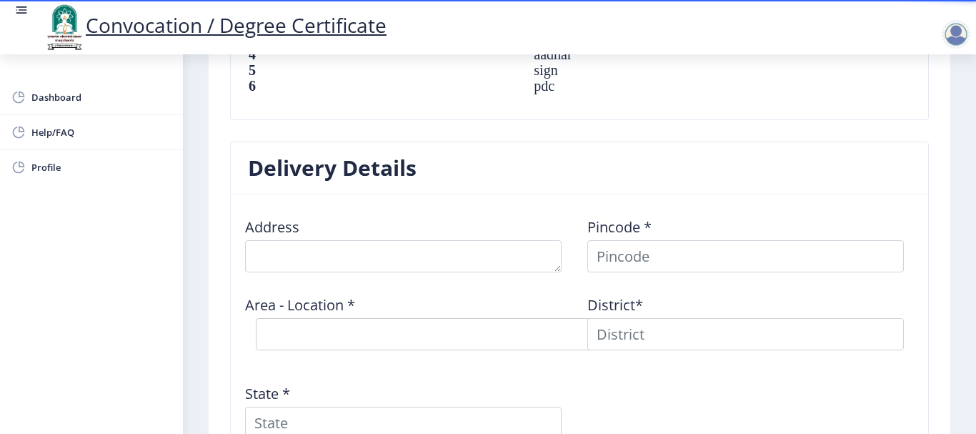
scroll to position [1072, 0]
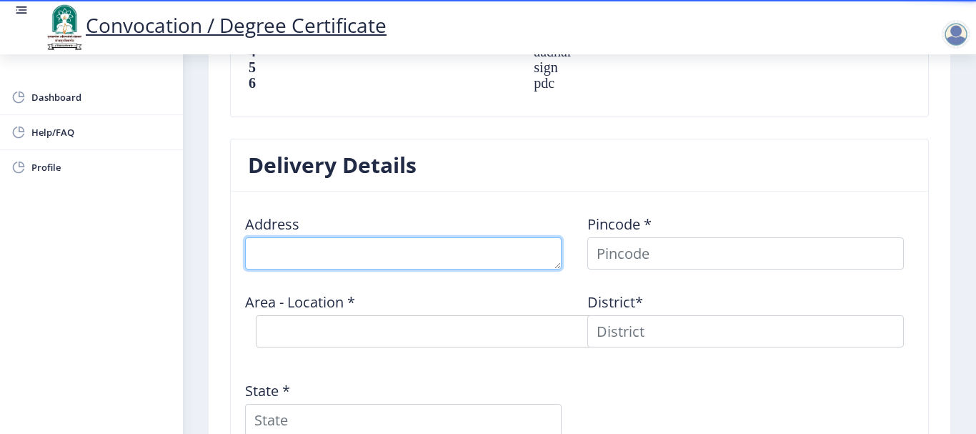
click at [451, 267] on textarea at bounding box center [403, 253] width 317 height 32
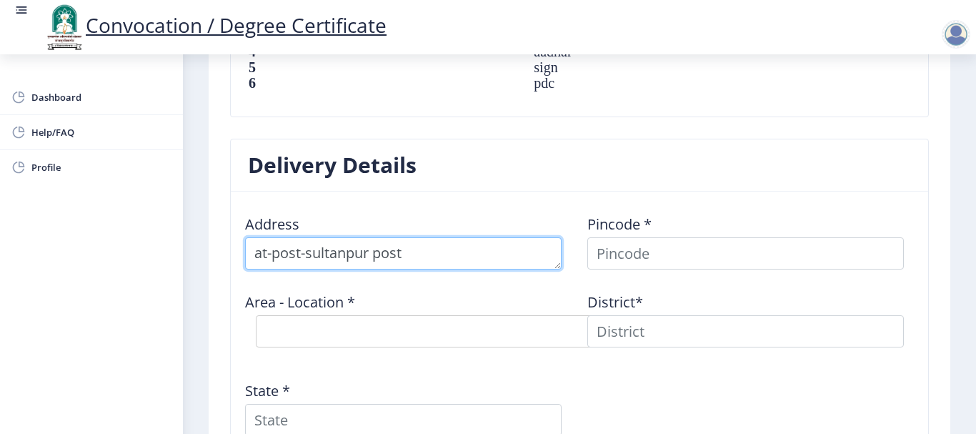
click at [299, 253] on textarea at bounding box center [403, 253] width 317 height 32
click at [430, 257] on textarea at bounding box center [403, 253] width 317 height 32
type textarea "at-sultanpur post-darfalseen"
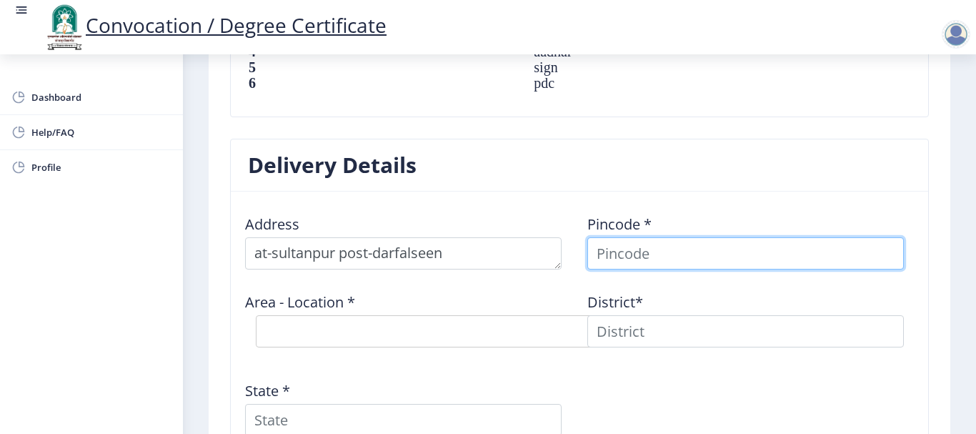
click at [662, 259] on input at bounding box center [745, 253] width 317 height 32
type input "413209"
select select
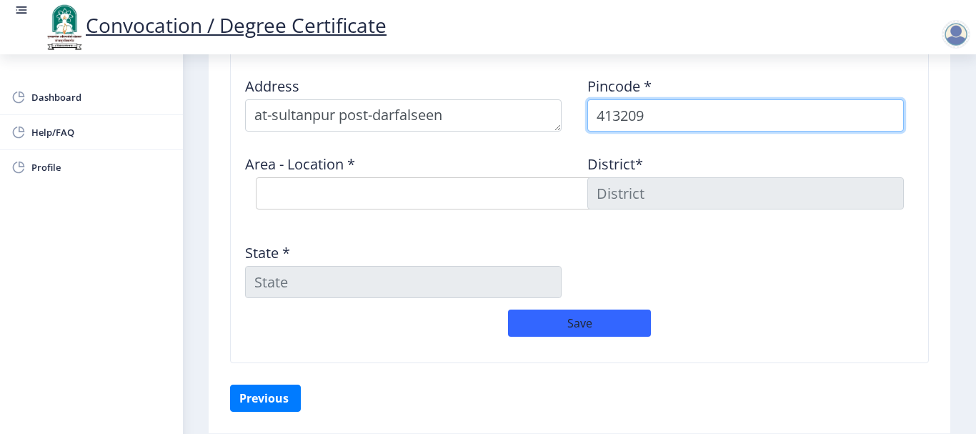
scroll to position [1215, 0]
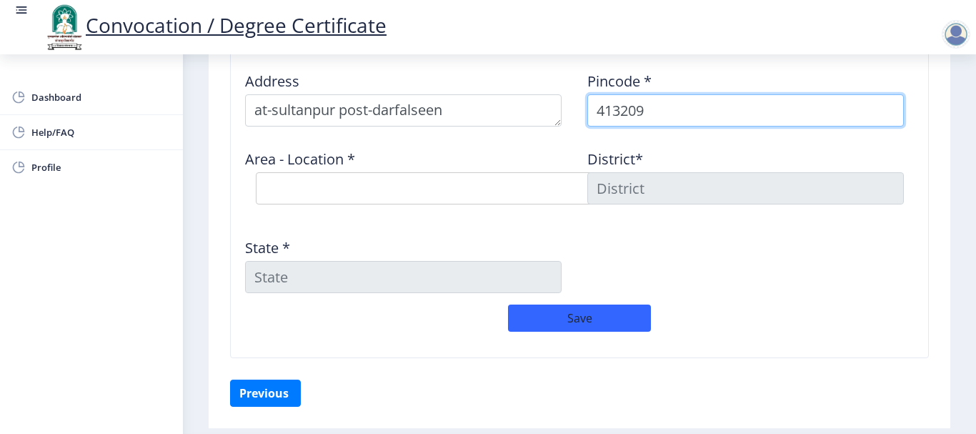
type input "413209"
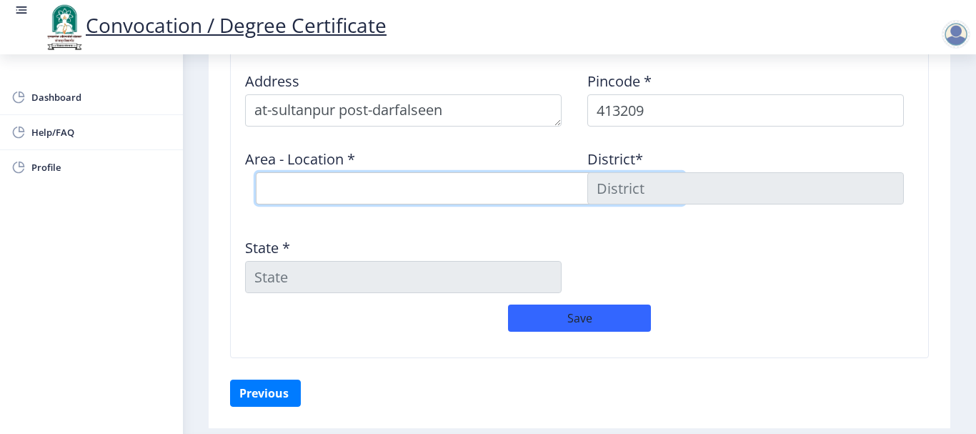
click at [427, 187] on select "Select Area Location Anjangaon Umate B.O Darfal B.O Jamgaon B.O Madha S.O Mahat…" at bounding box center [470, 188] width 429 height 32
select select "2: Object"
click at [256, 172] on select "Select Area Location Anjangaon Umate B.O Darfal B.O Jamgaon B.O Madha S.O Mahat…" at bounding box center [470, 188] width 429 height 32
type input "SOLAPUR"
type input "Maharashtra"
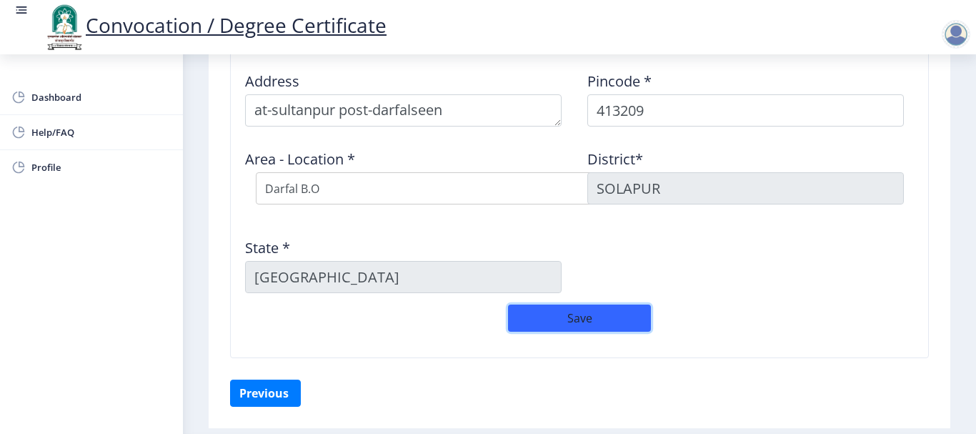
click at [584, 316] on button "Save" at bounding box center [579, 317] width 143 height 27
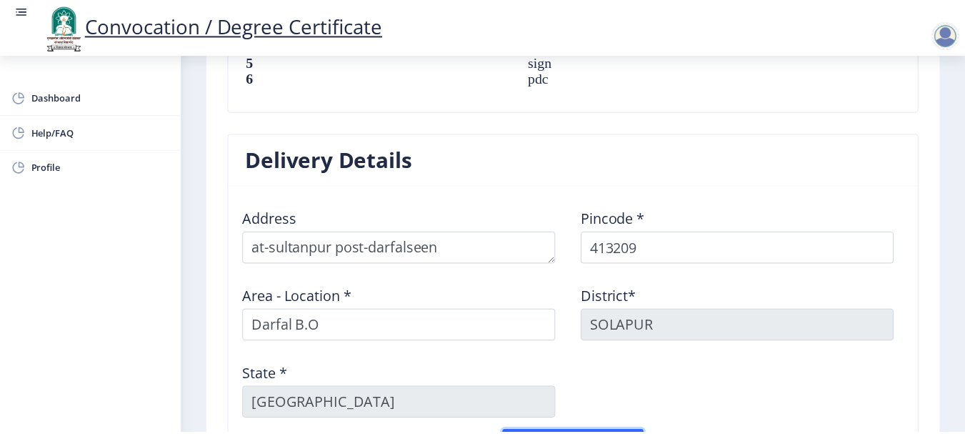
scroll to position [1292, 0]
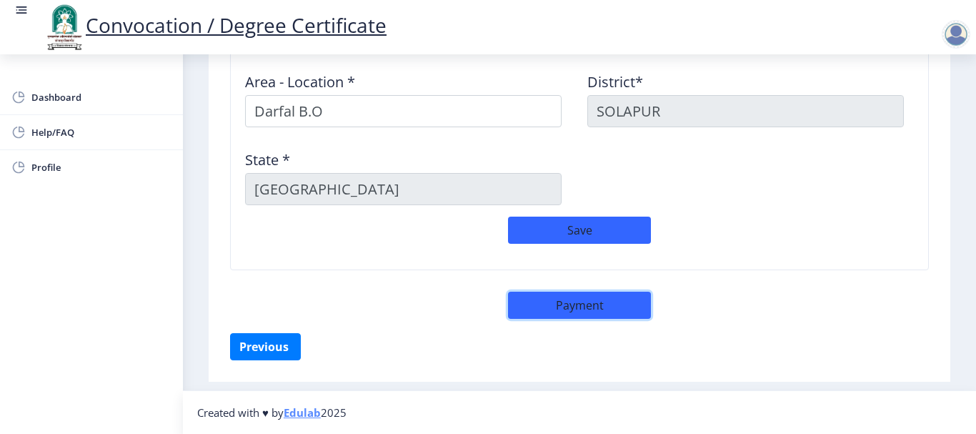
click at [552, 308] on button "Payment" at bounding box center [579, 305] width 143 height 27
select select "sealed"
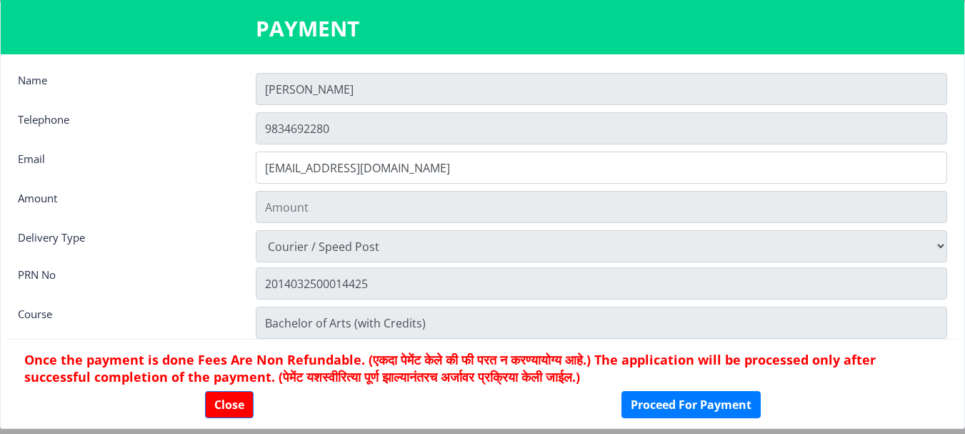
type input "1885"
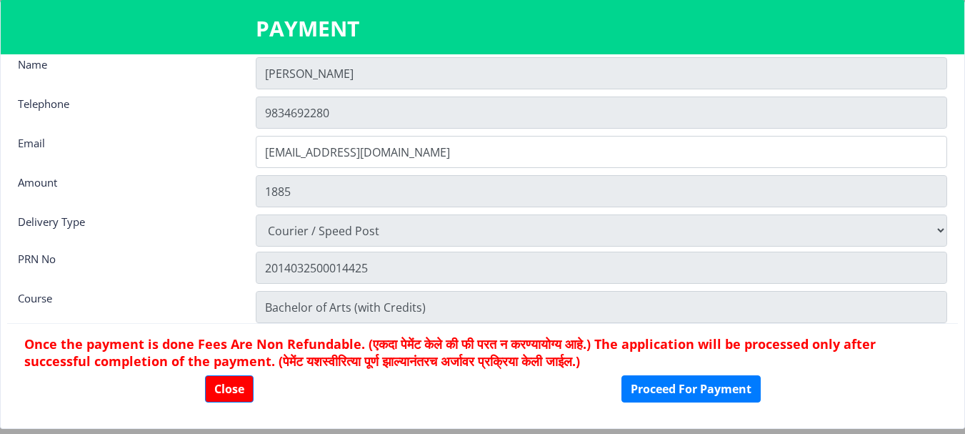
scroll to position [20, 0]
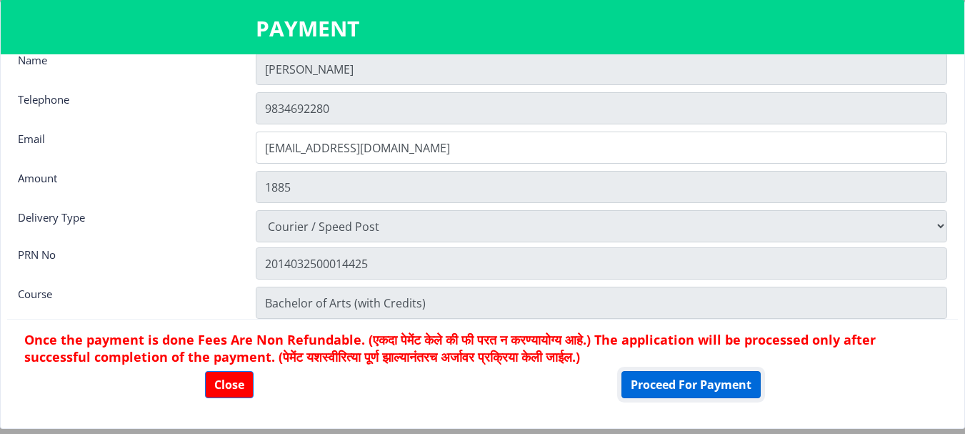
click at [689, 384] on button "Proceed For Payment" at bounding box center [691, 384] width 139 height 27
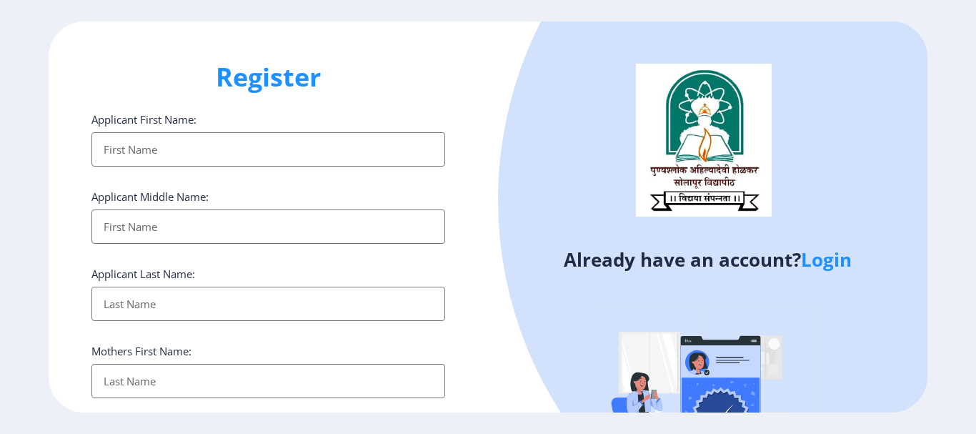
select select
click at [826, 264] on link "Login" at bounding box center [826, 259] width 51 height 26
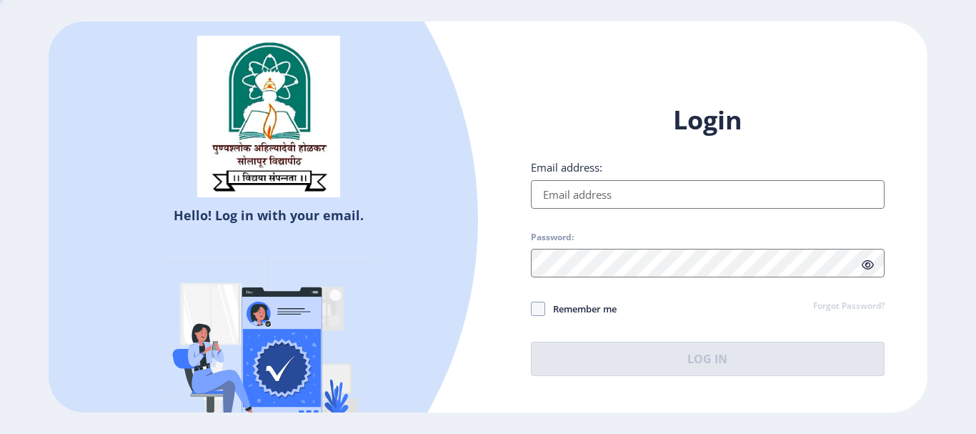
type input "manishavpatil22@gmail.com"
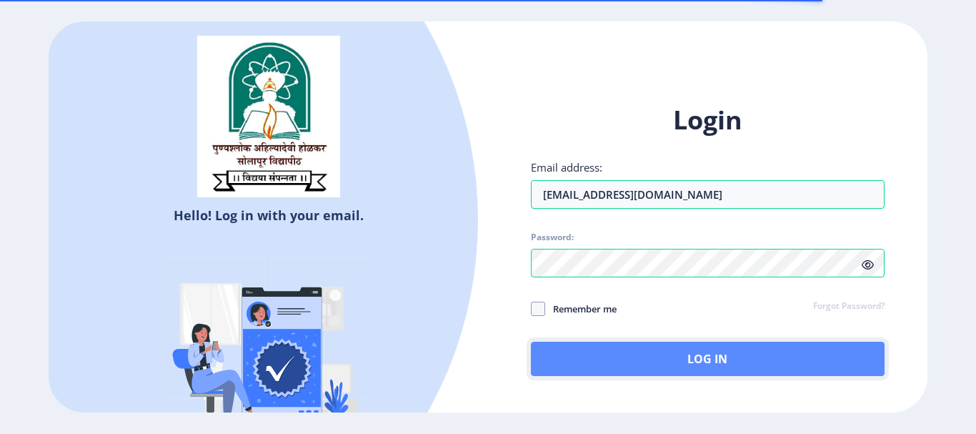
click at [725, 363] on button "Log In" at bounding box center [708, 359] width 354 height 34
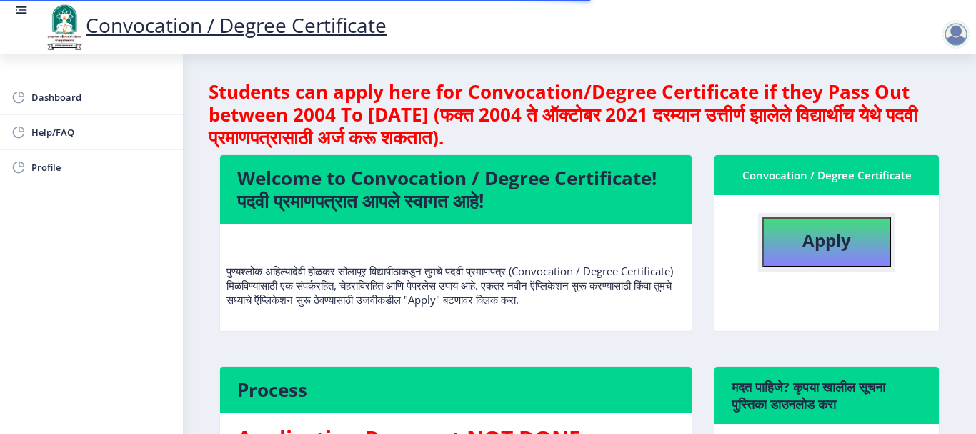
click at [848, 244] on button "Apply" at bounding box center [826, 242] width 129 height 50
select select
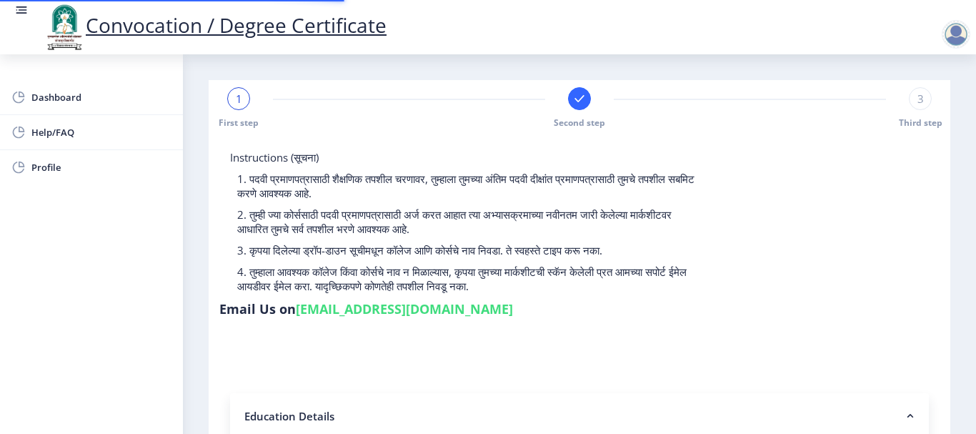
type input "2014032500014425"
select select "Regular"
select select "2017"
select select "April"
select select "Grade A"
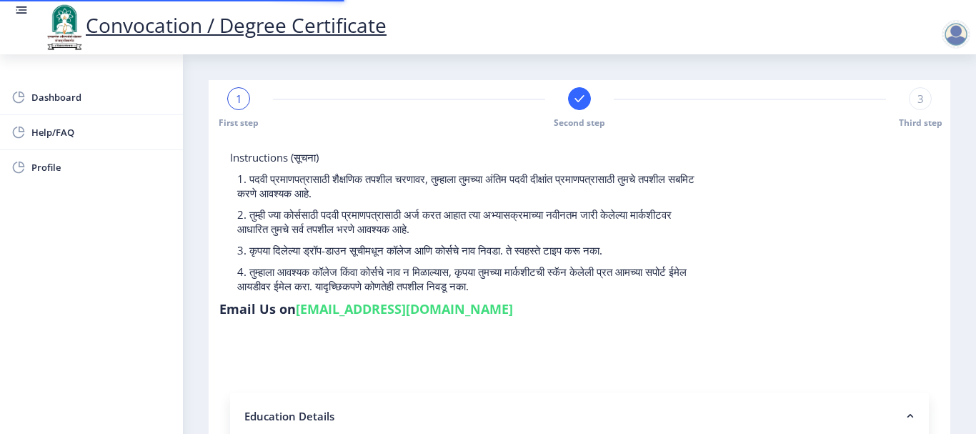
type input "182008"
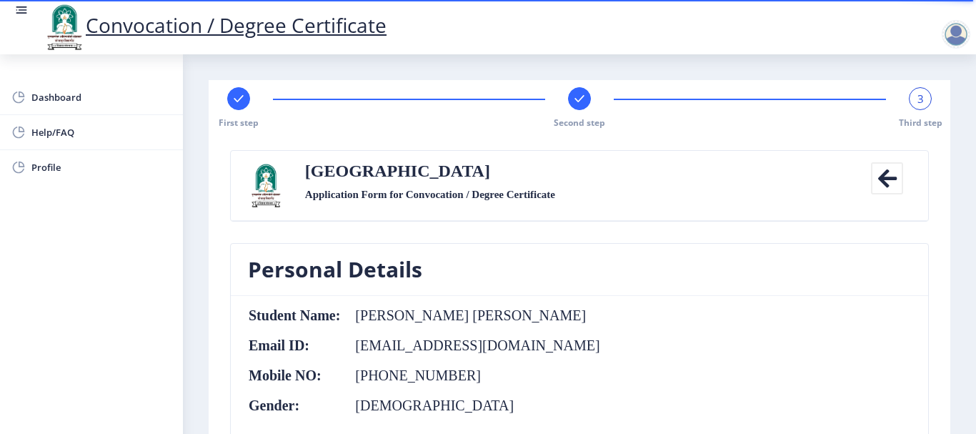
click at [881, 182] on icon at bounding box center [887, 178] width 32 height 32
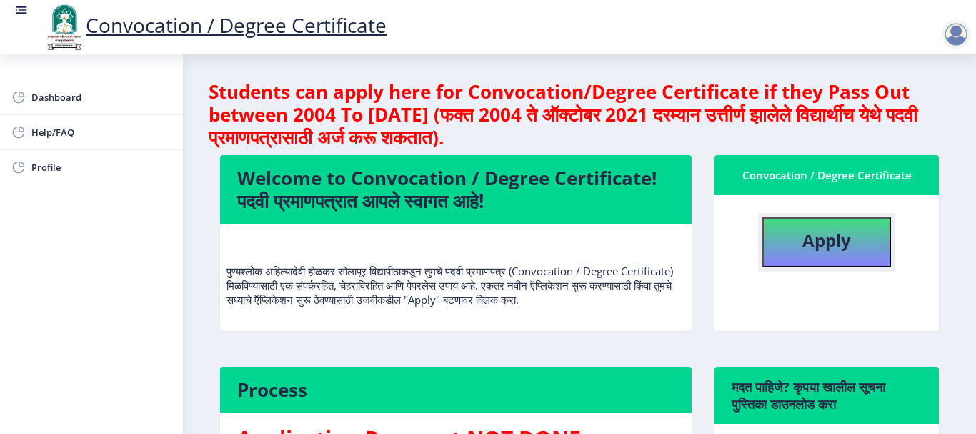
click at [835, 237] on b "Apply" at bounding box center [826, 240] width 49 height 24
select select
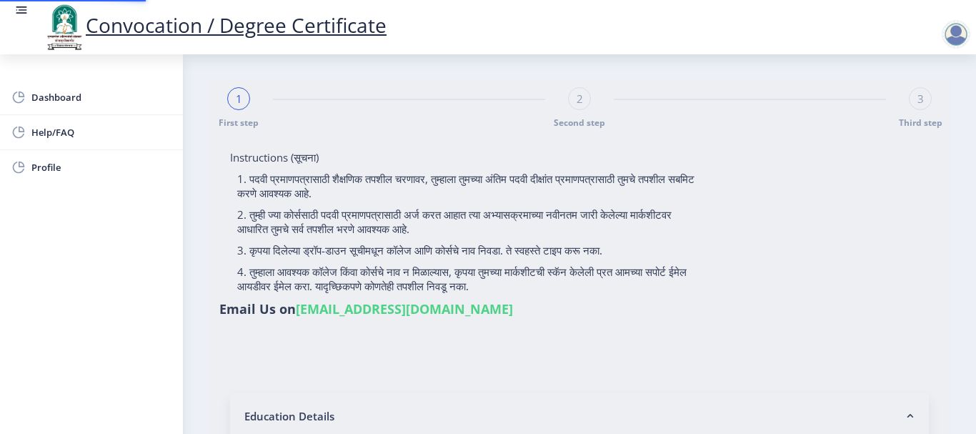
type input "2014032500014425"
select select "Regular"
select select "2017"
select select "April"
select select "Grade A"
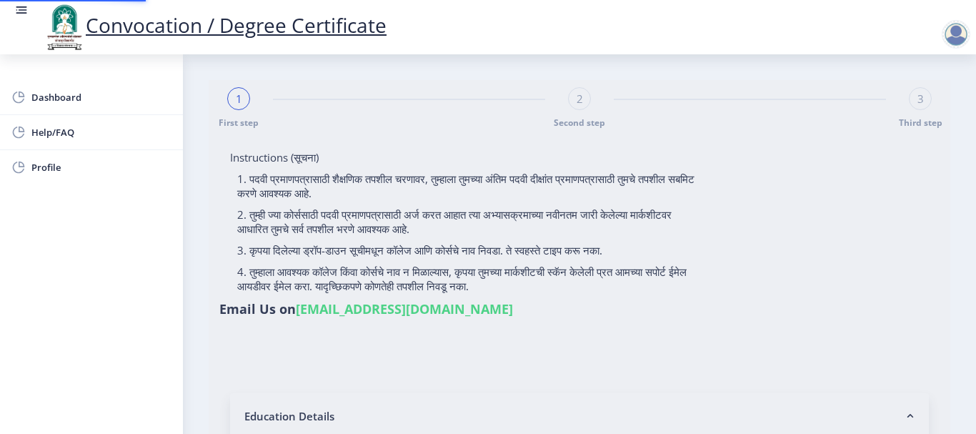
type input "182008"
select select "English"
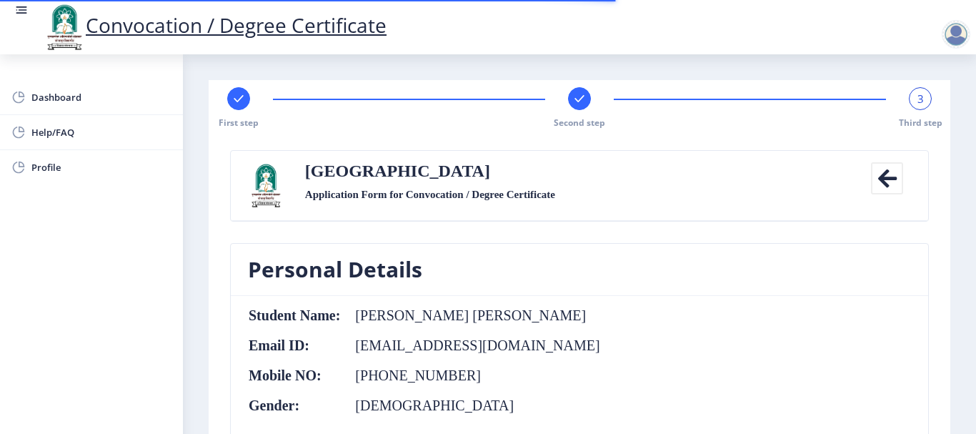
click at [918, 94] on span "3" at bounding box center [920, 98] width 6 height 14
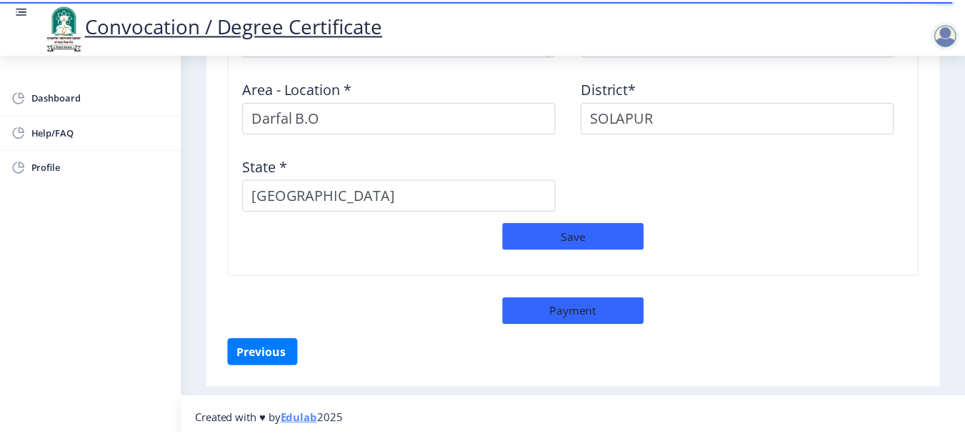
scroll to position [1286, 0]
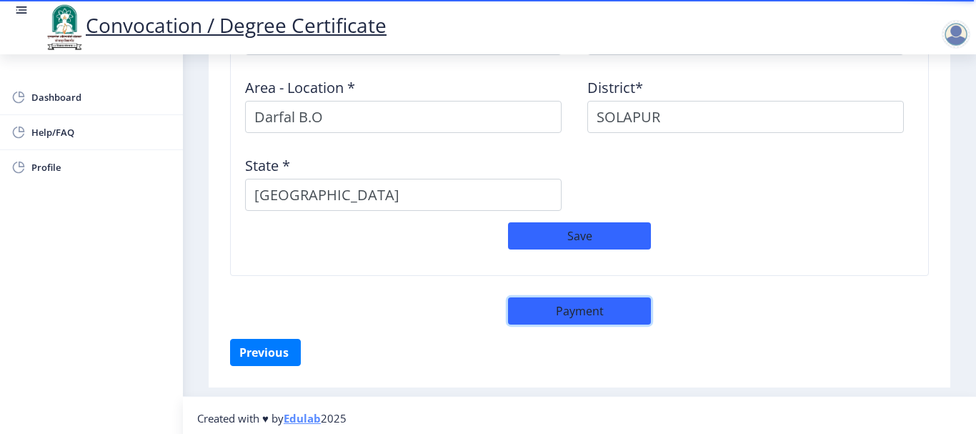
click at [565, 304] on button "Payment" at bounding box center [579, 310] width 143 height 27
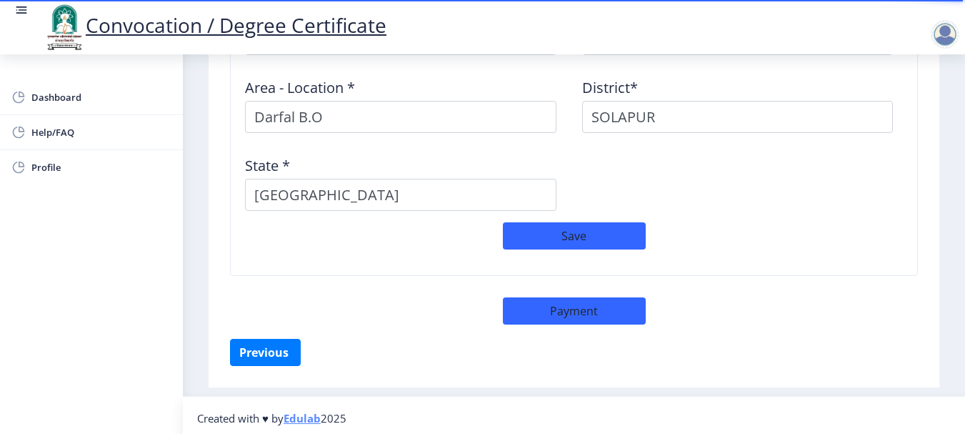
select select "sealed"
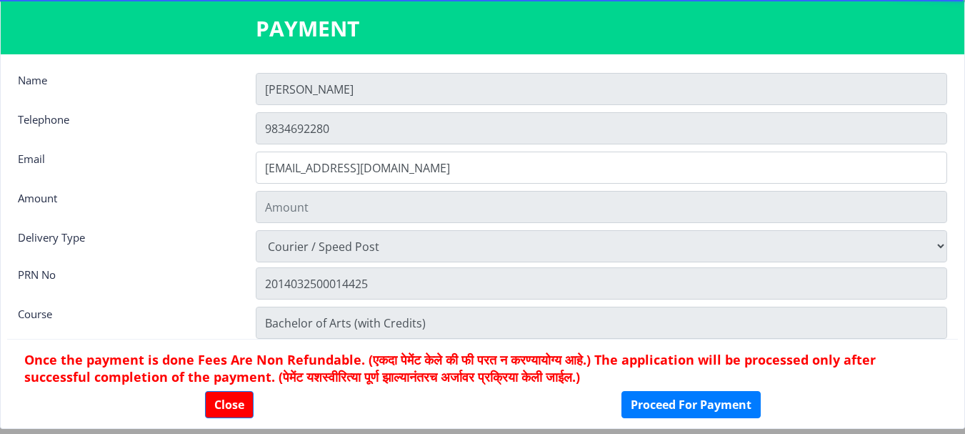
type input "1885"
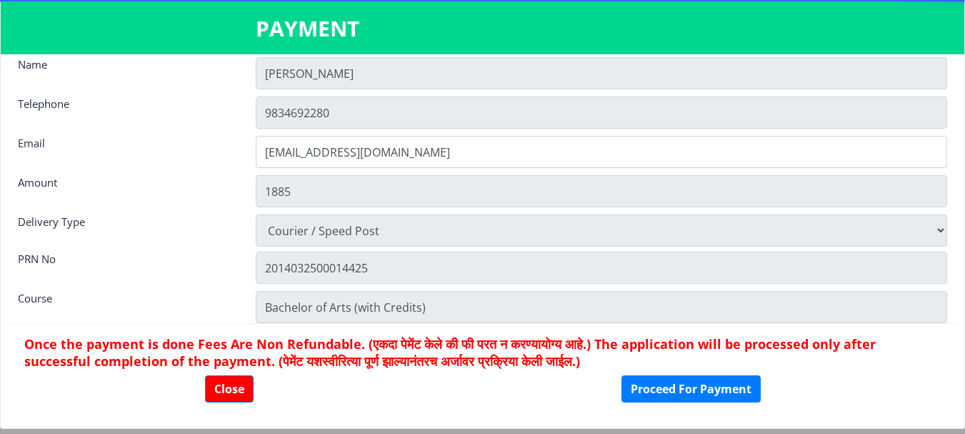
scroll to position [20, 0]
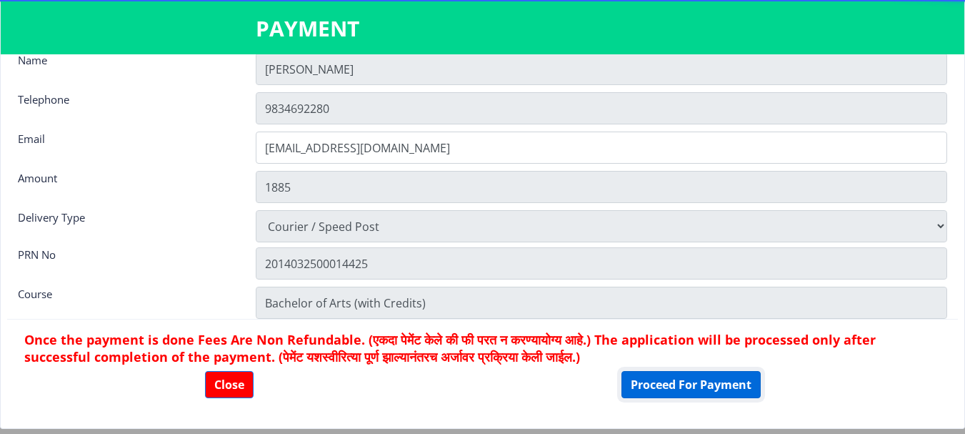
click at [684, 387] on button "Proceed For Payment" at bounding box center [691, 384] width 139 height 27
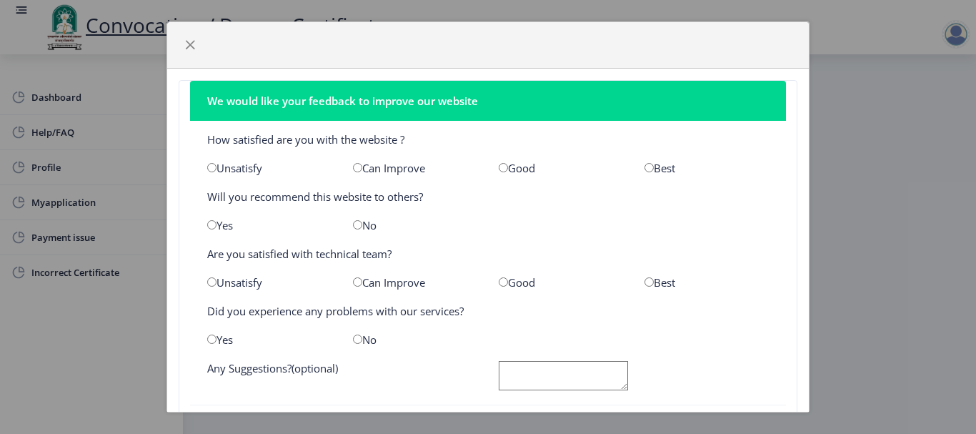
click at [499, 170] on input "radio" at bounding box center [503, 167] width 9 height 9
radio input "true"
click at [354, 227] on input "radio" at bounding box center [357, 224] width 9 height 9
radio input "true"
click at [499, 283] on input "radio" at bounding box center [503, 281] width 9 height 9
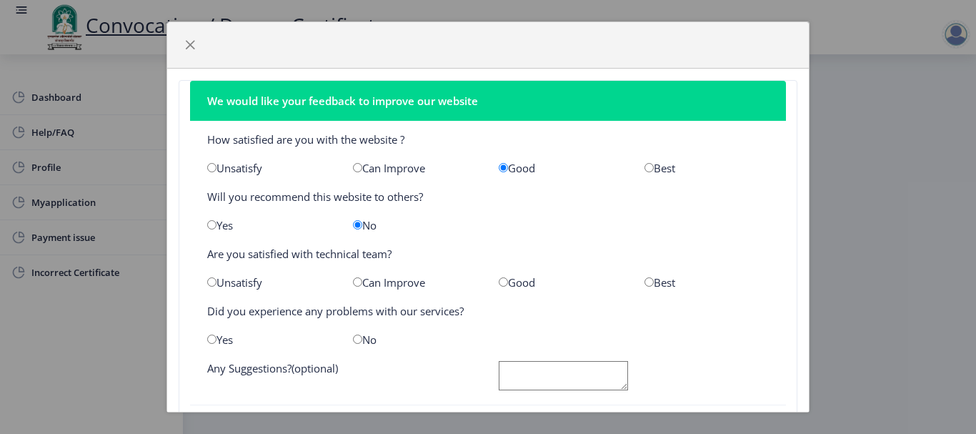
radio input "true"
click at [210, 337] on input "radio" at bounding box center [211, 338] width 9 height 9
radio input "true"
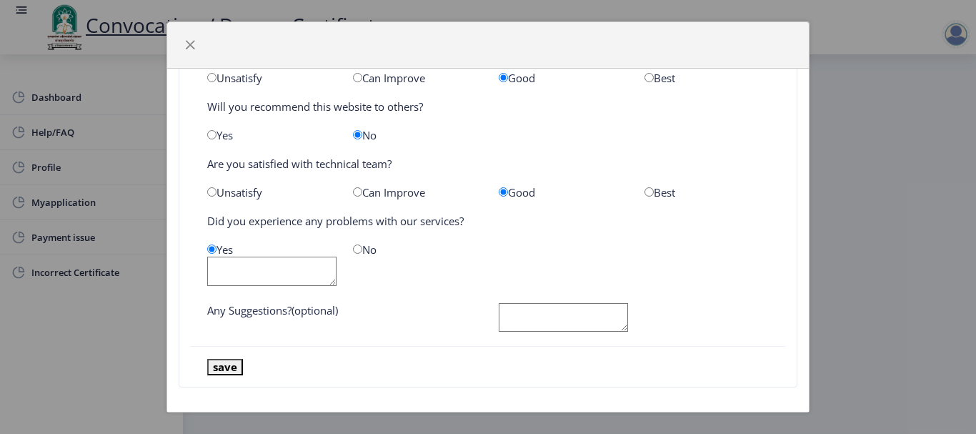
scroll to position [99, 0]
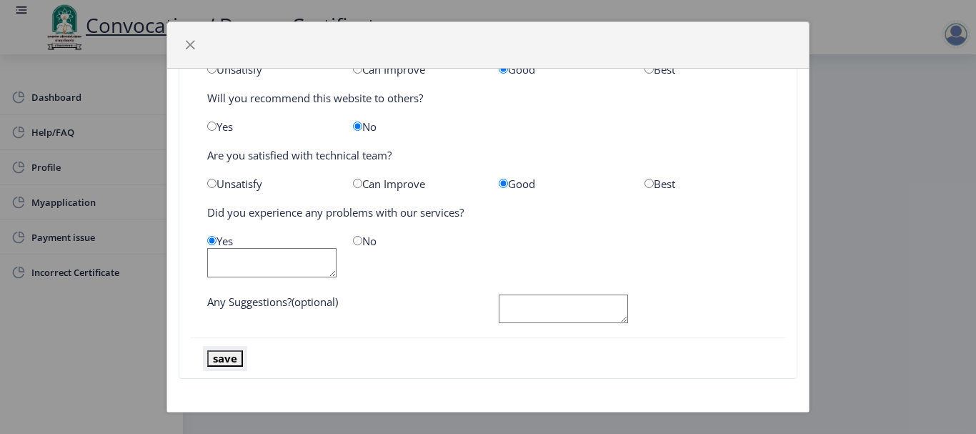
click at [222, 361] on button "save" at bounding box center [225, 358] width 36 height 16
click at [353, 239] on input "radio" at bounding box center [357, 240] width 9 height 9
radio input "true"
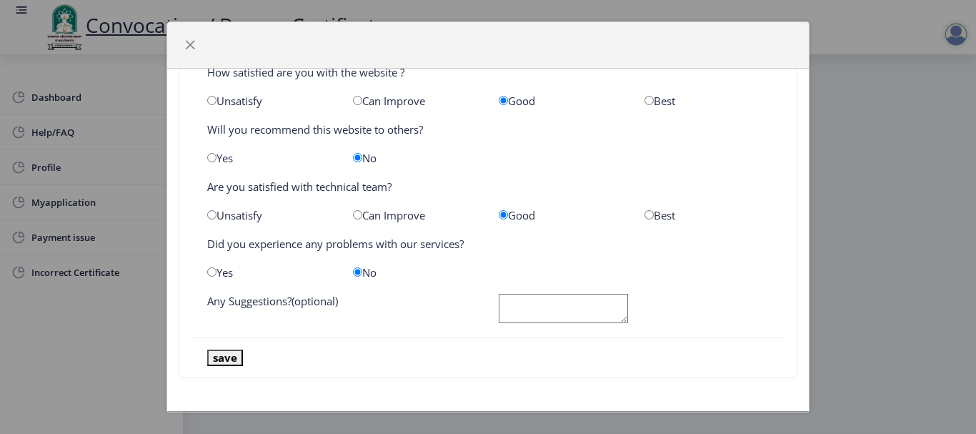
scroll to position [67, 0]
click at [227, 357] on button "save" at bounding box center [225, 357] width 36 height 16
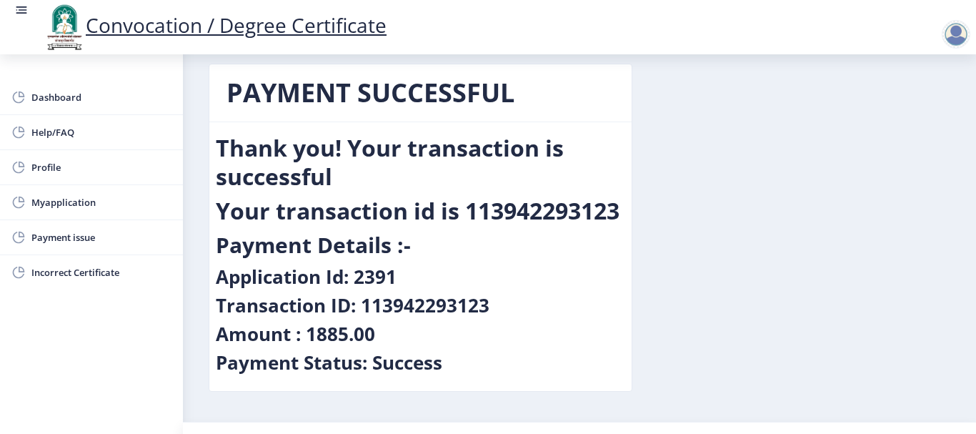
scroll to position [0, 0]
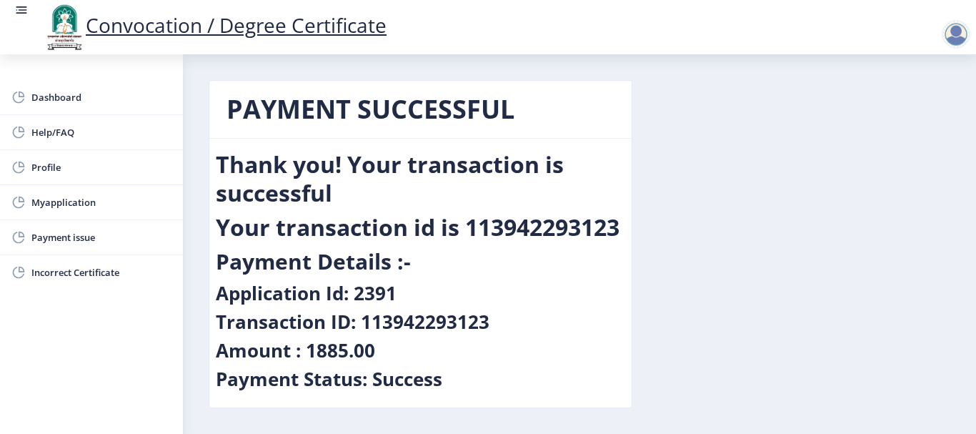
click at [276, 26] on link "Convocation / Degree Certificate" at bounding box center [215, 24] width 344 height 27
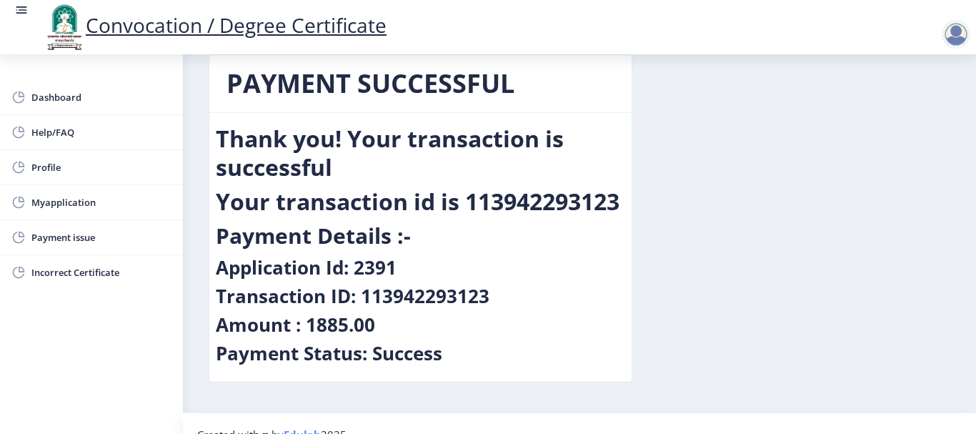
scroll to position [48, 0]
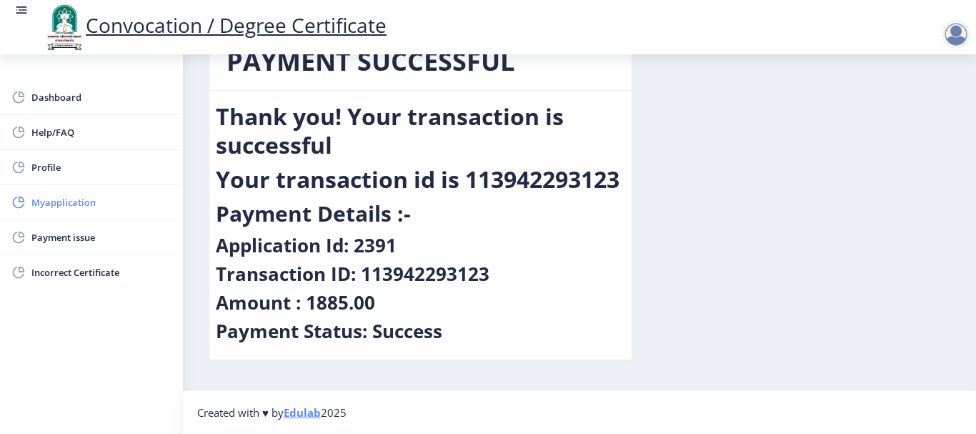
click at [67, 204] on span "Myapplication" at bounding box center [101, 202] width 140 height 17
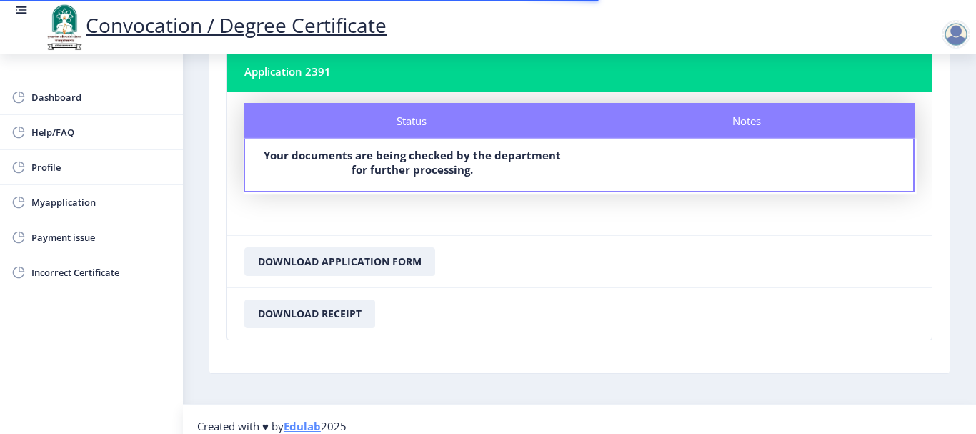
scroll to position [106, 0]
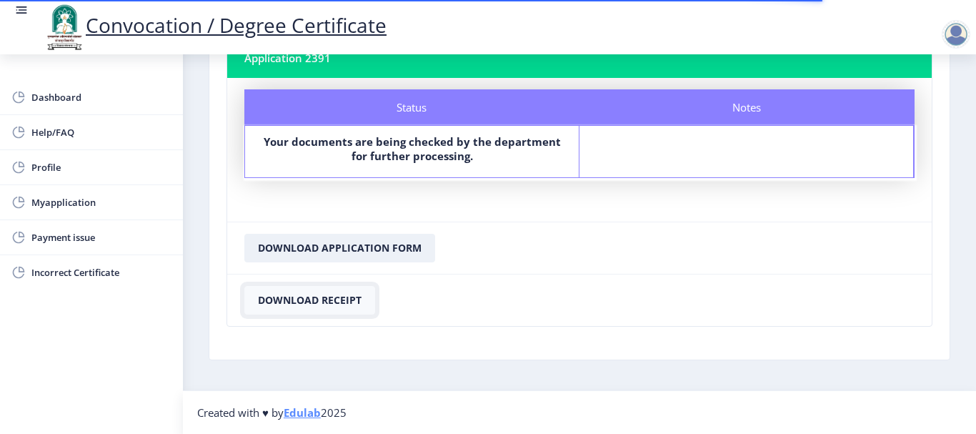
click at [317, 297] on button "Download Receipt" at bounding box center [309, 300] width 131 height 29
click at [305, 246] on button "Download Application Form" at bounding box center [339, 248] width 191 height 29
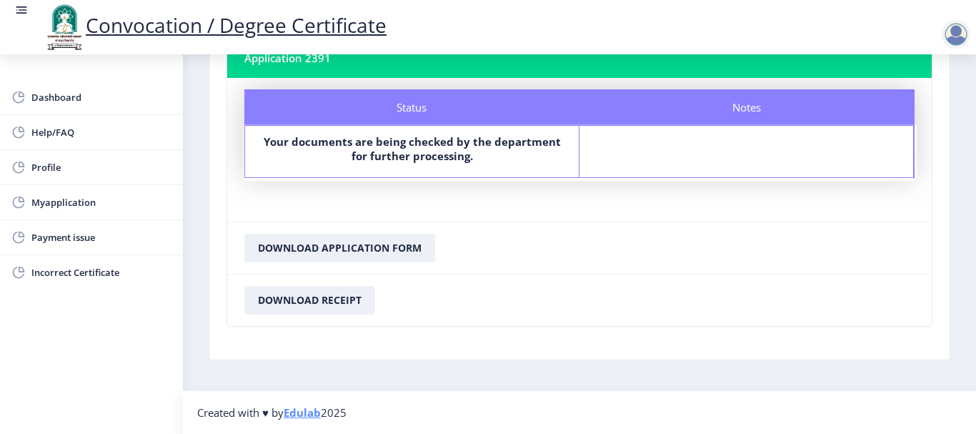
click at [949, 40] on div at bounding box center [956, 34] width 29 height 29
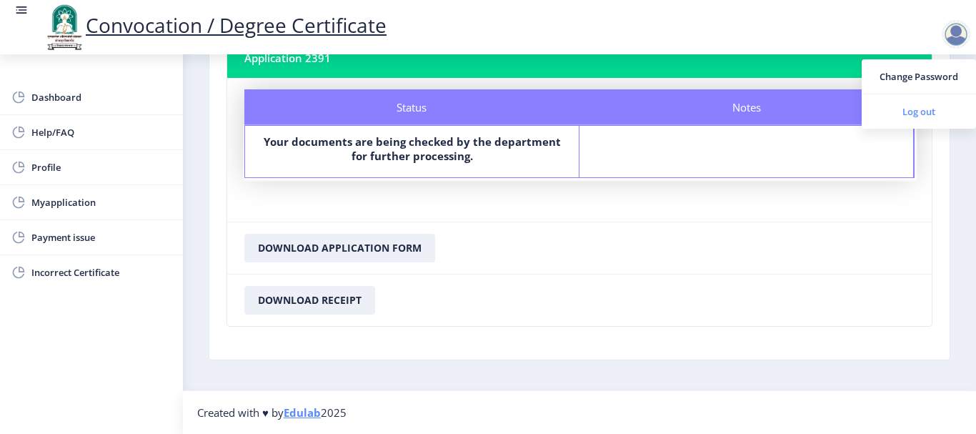
click at [918, 111] on span "Log out" at bounding box center [918, 111] width 91 height 17
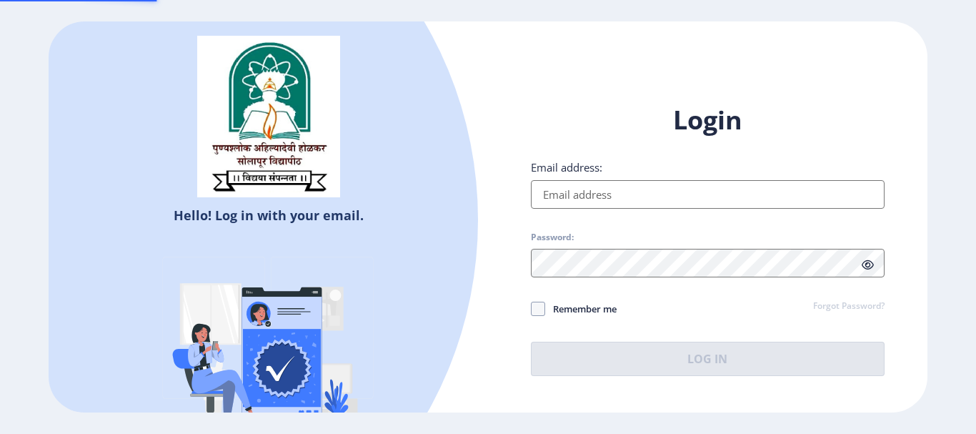
type input "[EMAIL_ADDRESS][DOMAIN_NAME]"
